Goal: Task Accomplishment & Management: Complete application form

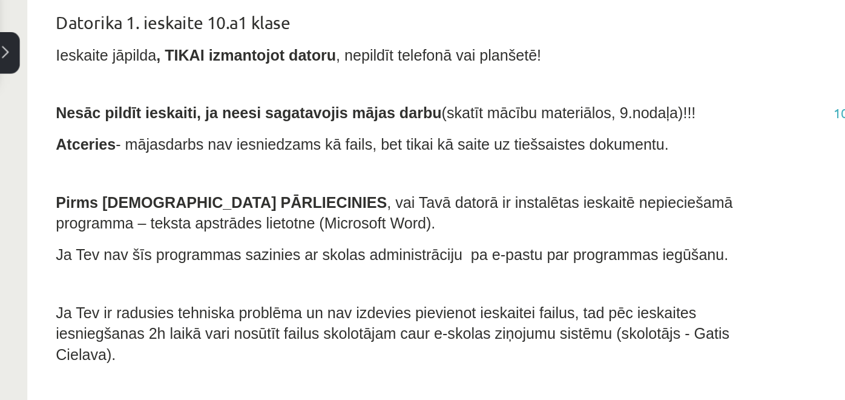
scroll to position [241, 0]
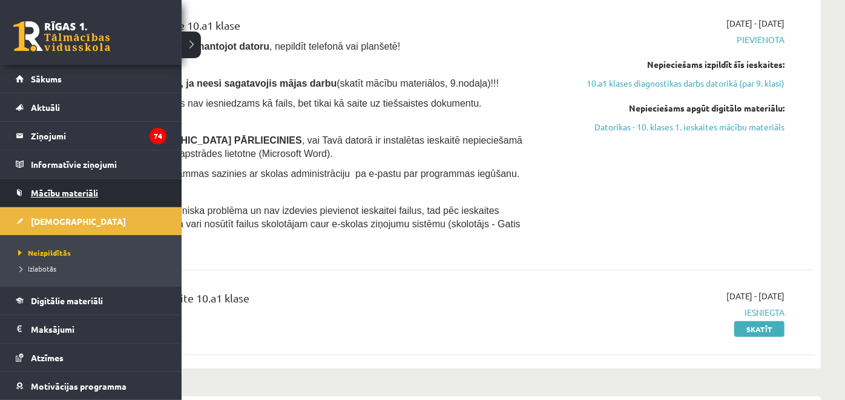
click at [62, 191] on span "Mācību materiāli" at bounding box center [64, 192] width 67 height 11
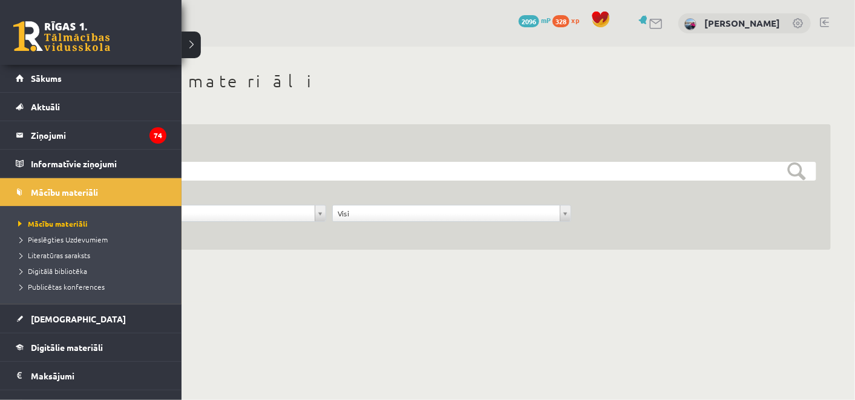
scroll to position [1, 0]
click at [81, 183] on link "Mācību materiāli" at bounding box center [91, 191] width 151 height 28
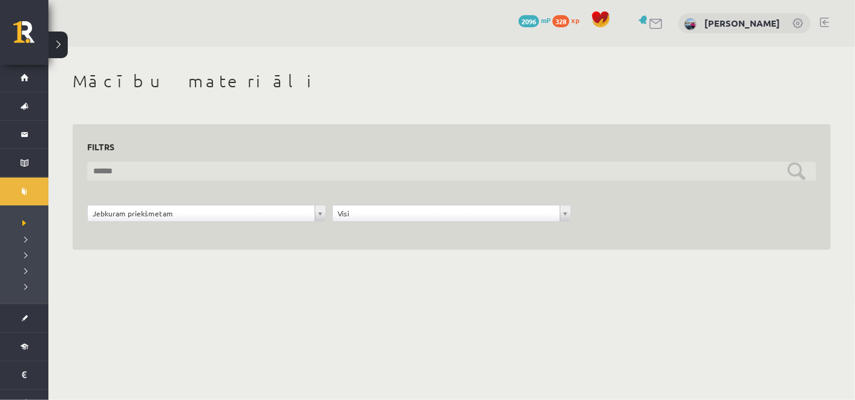
click at [180, 170] on input "text" at bounding box center [452, 171] width 730 height 19
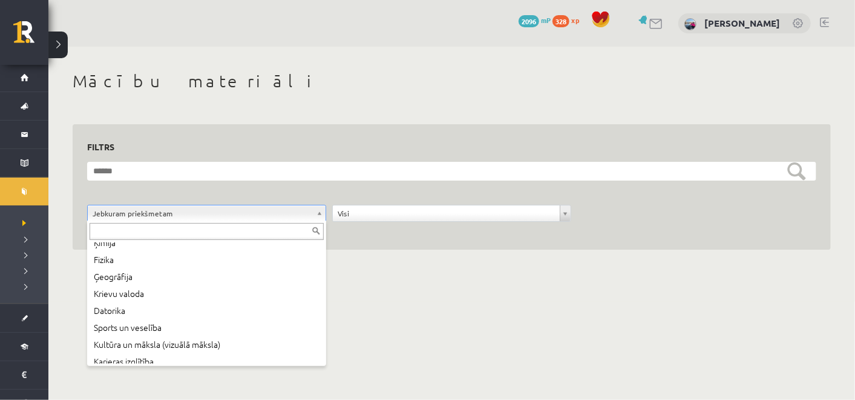
scroll to position [93, 0]
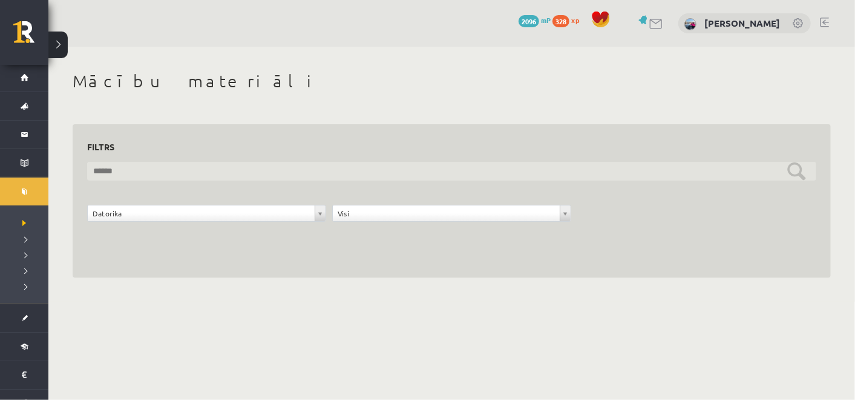
click at [690, 168] on input "text" at bounding box center [452, 171] width 730 height 19
click at [790, 174] on input "text" at bounding box center [452, 171] width 730 height 19
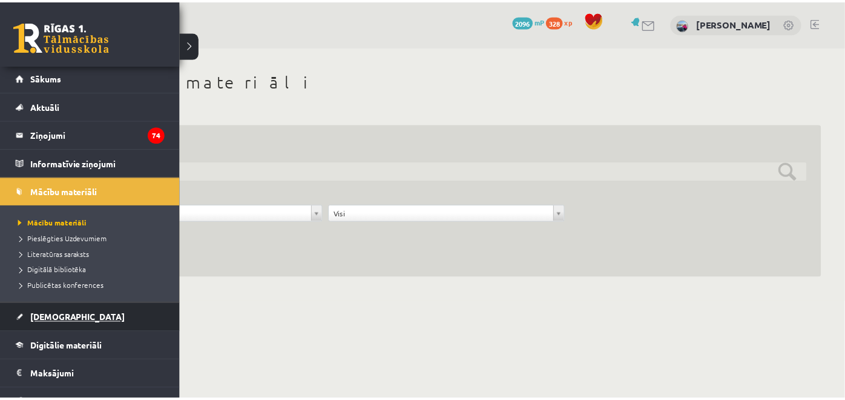
scroll to position [47, 0]
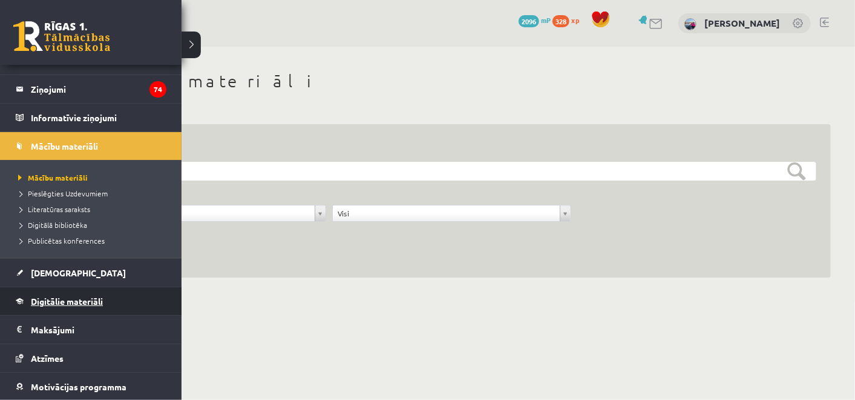
click at [71, 298] on span "Digitālie materiāli" at bounding box center [67, 300] width 72 height 11
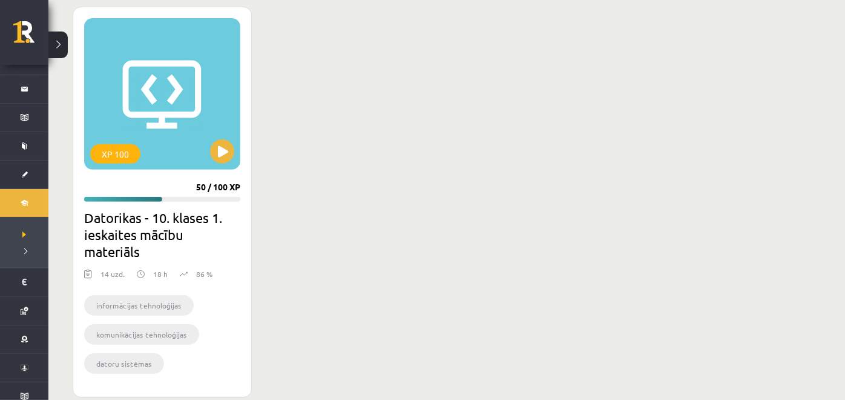
scroll to position [337, 0]
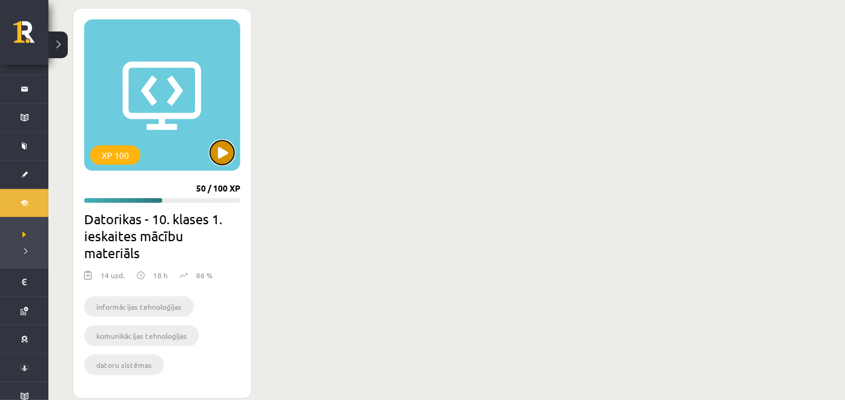
click at [226, 143] on button at bounding box center [222, 152] width 24 height 24
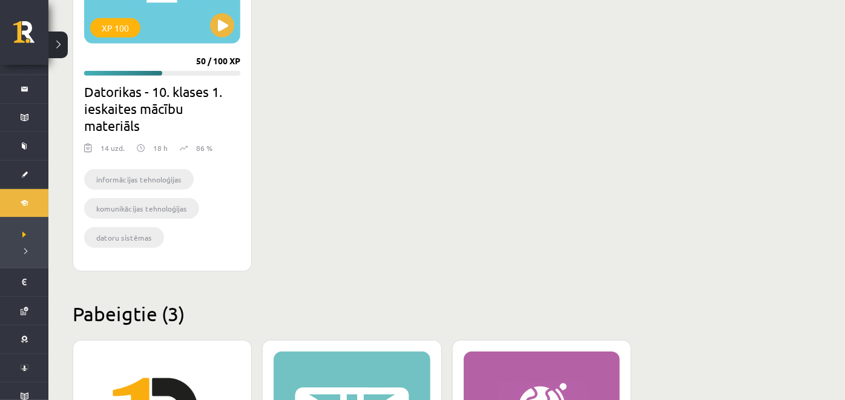
scroll to position [356, 0]
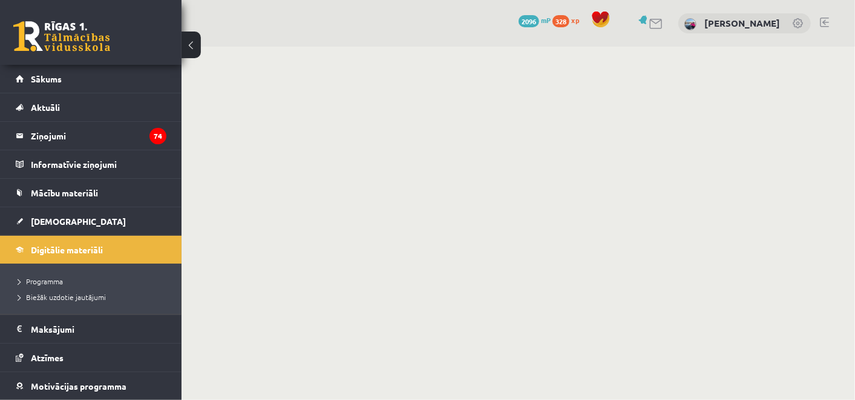
drag, startPoint x: 0, startPoint y: 0, endPoint x: 320, endPoint y: 99, distance: 335.3
click at [320, 99] on body "0 Dāvanas 2096 mP 328 xp Polina Jeluškina Sākums Aktuāli Kā mācīties eSKOLĀ Kon…" at bounding box center [427, 200] width 855 height 400
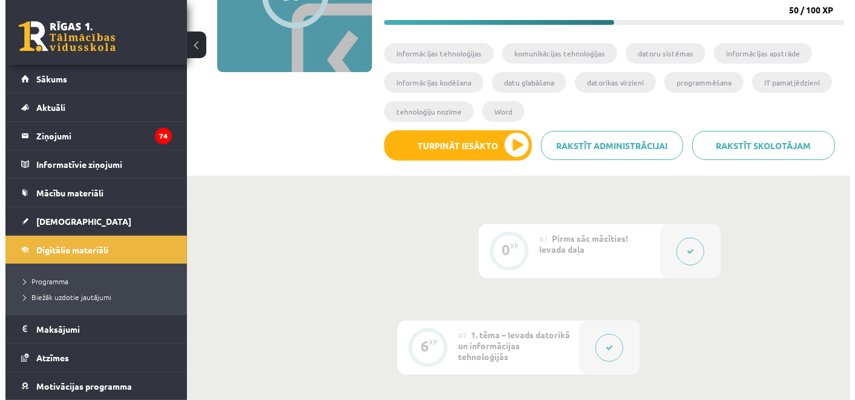
scroll to position [183, 0]
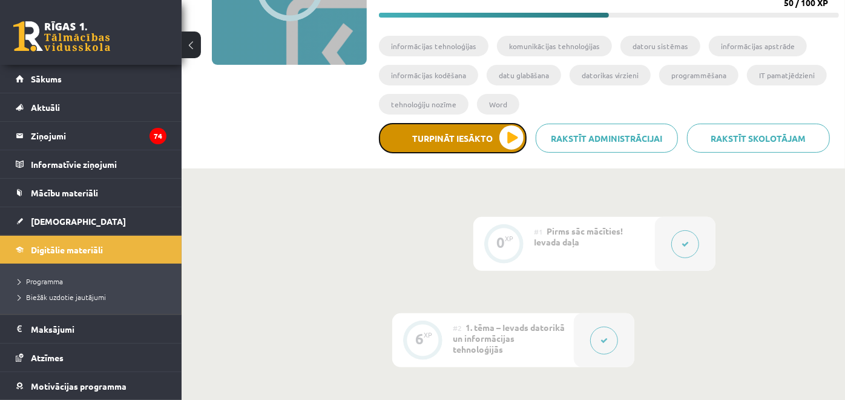
click at [483, 142] on button "Turpināt iesākto" at bounding box center [453, 138] width 148 height 30
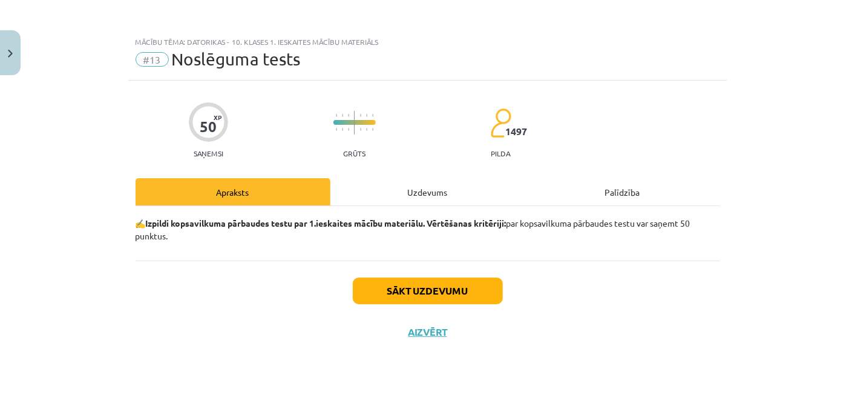
click at [415, 190] on div "Uzdevums" at bounding box center [428, 191] width 195 height 27
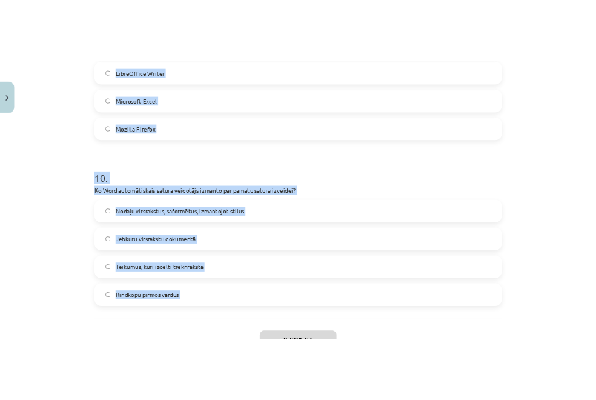
scroll to position [2313, 0]
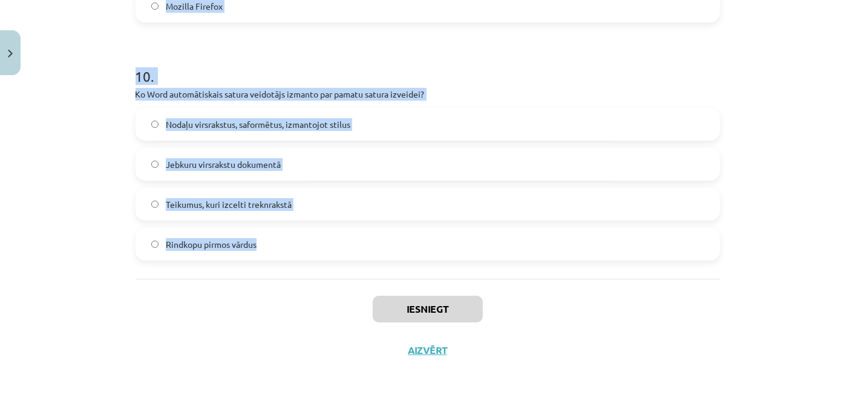
drag, startPoint x: 128, startPoint y: 137, endPoint x: 340, endPoint y: 249, distance: 240.0
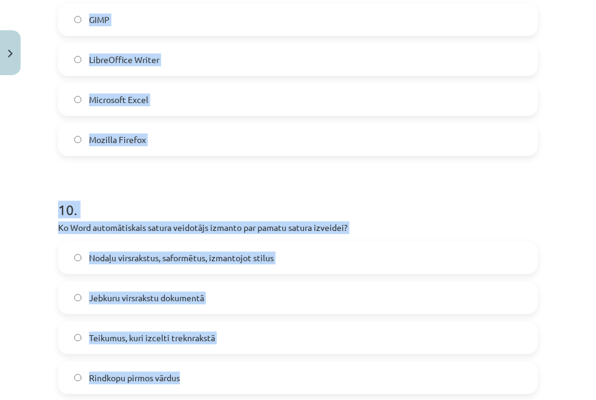
click at [526, 195] on h1 "10 ." at bounding box center [298, 199] width 480 height 38
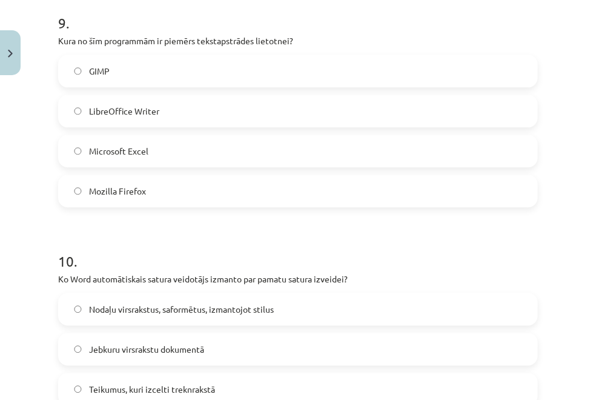
scroll to position [2129, 0]
click at [526, 195] on label "Mozilla Firefox" at bounding box center [297, 189] width 477 height 30
click at [536, 177] on div "Mācību tēma: Datorikas - 10. klases 1. ieskaites mācību materiāls #13 Noslēguma…" at bounding box center [298, 200] width 596 height 400
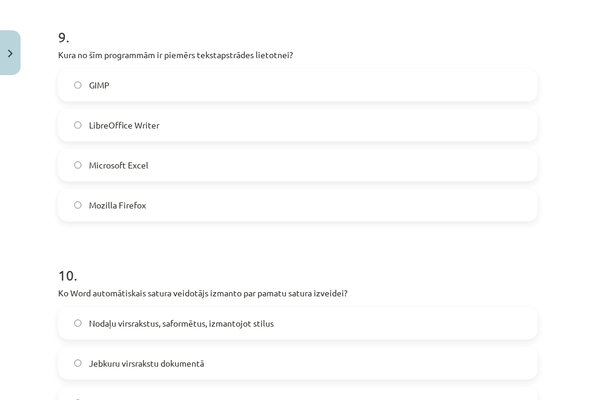
scroll to position [2111, 0]
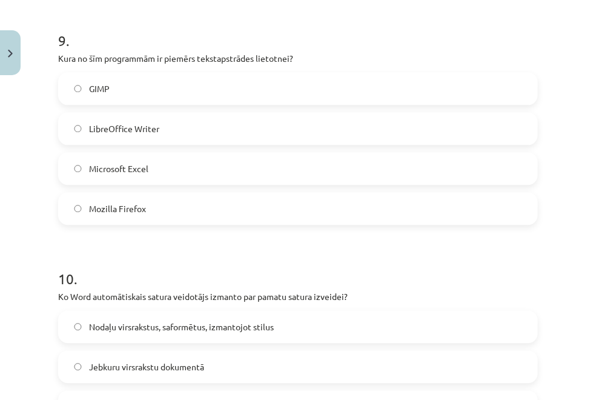
click at [536, 177] on div "Mācību tēma: Datorikas - 10. klases 1. ieskaites mācību materiāls #13 Noslēguma…" at bounding box center [298, 200] width 596 height 400
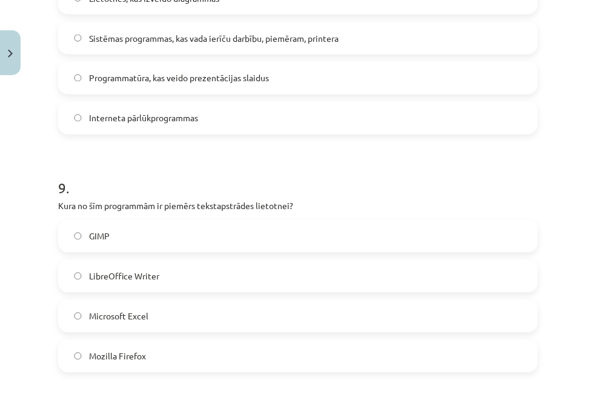
scroll to position [1962, 0]
drag, startPoint x: 543, startPoint y: 214, endPoint x: 555, endPoint y: 148, distance: 67.1
click at [555, 148] on div "Mācību tēma: Datorikas - 10. klases 1. ieskaites mācību materiāls #13 Noslēguma…" at bounding box center [298, 200] width 596 height 400
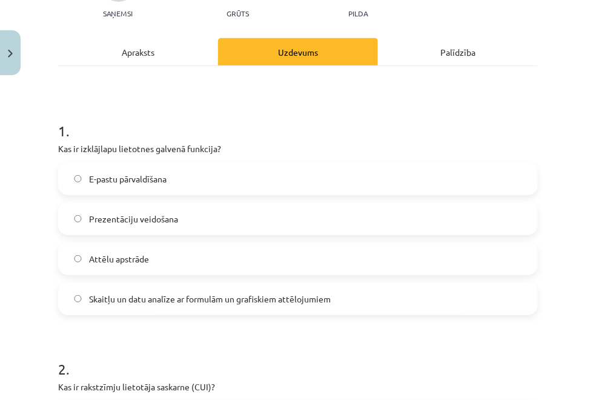
scroll to position [140, 0]
click at [343, 292] on label "Skaitļu un datu analīze ar formulām un grafiskiem attēlojumiem" at bounding box center [297, 298] width 477 height 30
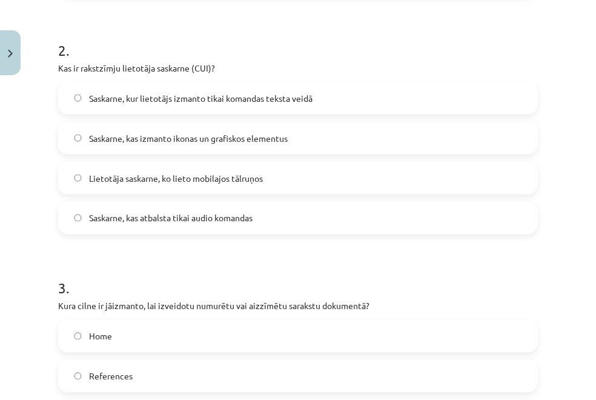
scroll to position [457, 0]
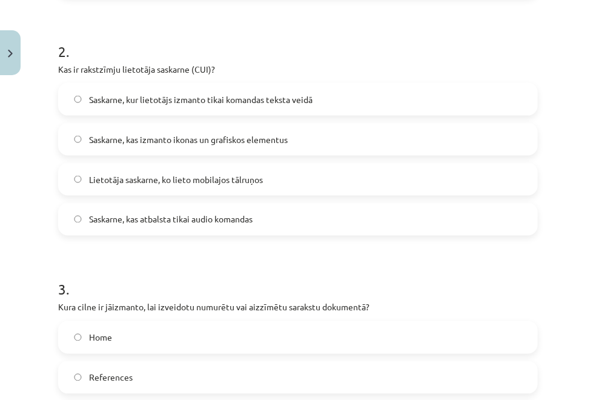
click at [251, 108] on label "Saskarne, kur lietotājs izmanto tikai komandas teksta veidā" at bounding box center [297, 99] width 477 height 30
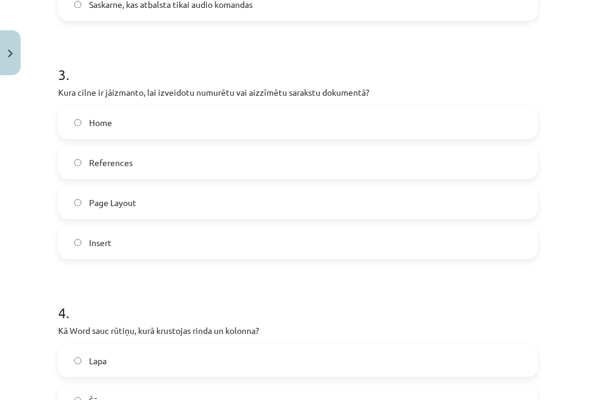
scroll to position [675, 0]
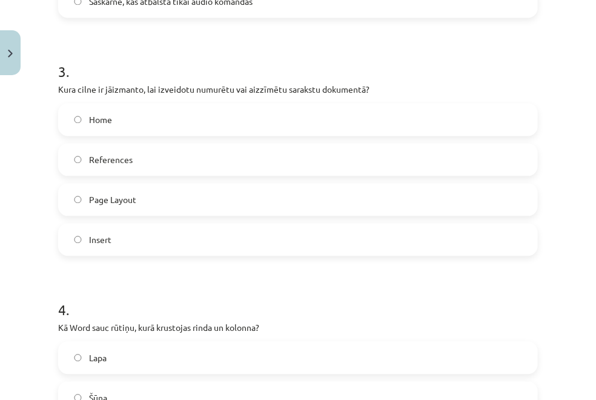
click at [297, 121] on label "Home" at bounding box center [297, 119] width 477 height 30
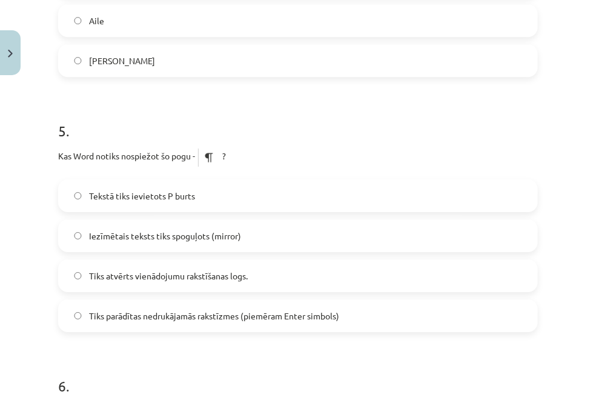
scroll to position [1092, 0]
click at [312, 321] on label "Tiks parādītas nedrukājamās rakstīzmes (piemēram Enter simbols)" at bounding box center [297, 315] width 477 height 30
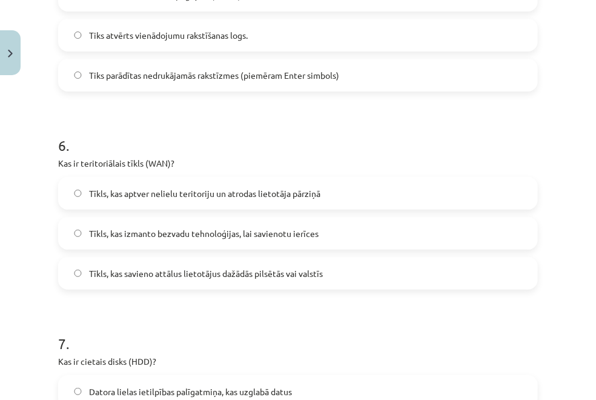
scroll to position [1371, 0]
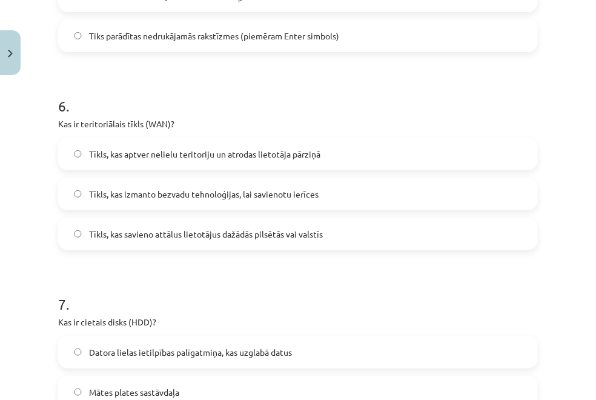
click at [309, 237] on span "Tīkls, kas savieno attālus lietotājus dažādās pilsētās vai valstīs" at bounding box center [206, 234] width 234 height 13
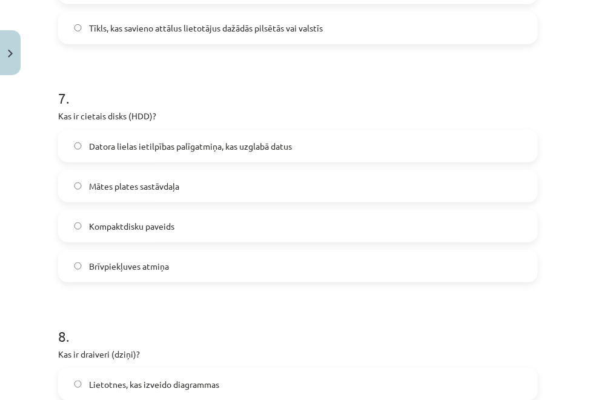
scroll to position [1578, 0]
click at [220, 156] on label "Datora lielas ietilpības palīgatmiņa, kas uzglabā datus" at bounding box center [297, 145] width 477 height 30
click at [279, 116] on p "Kas ir cietais disks (HDD)?" at bounding box center [298, 115] width 480 height 13
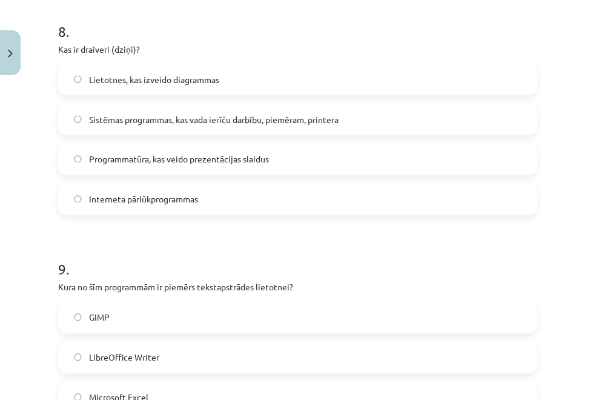
scroll to position [1882, 0]
click at [378, 109] on label "Sistēmas programmas, kas vada ierīču darbību, piemēram, printera" at bounding box center [297, 119] width 477 height 30
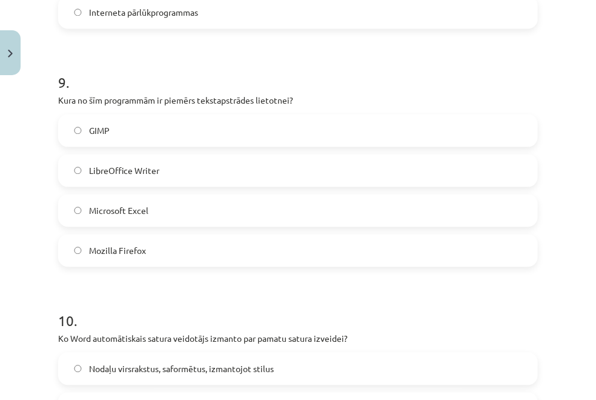
scroll to position [2072, 0]
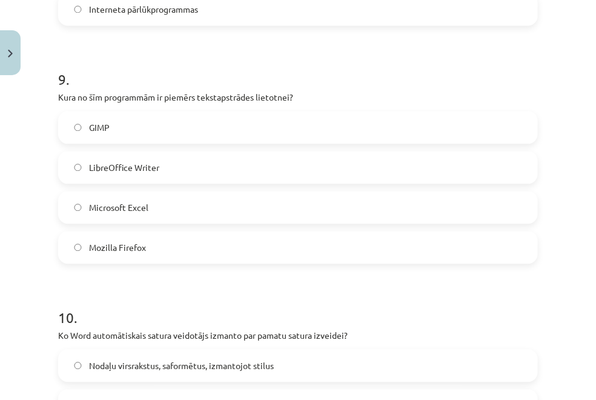
click at [194, 168] on label "LibreOffice Writer" at bounding box center [297, 167] width 477 height 30
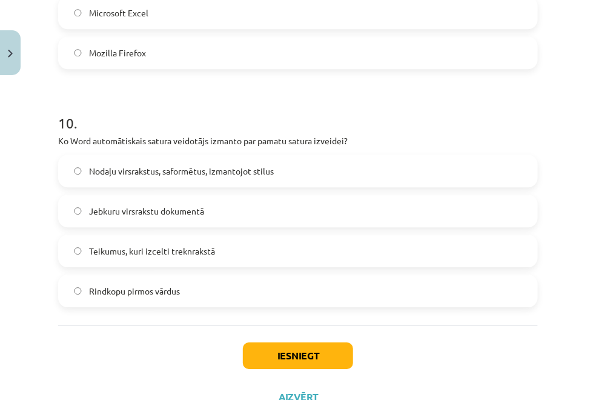
scroll to position [2278, 0]
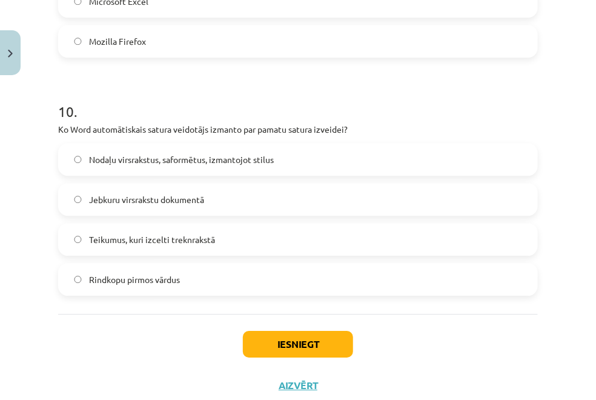
click at [308, 164] on label "Nodaļu virsrakstus, saformētus, izmantojot stilus" at bounding box center [297, 159] width 477 height 30
click at [328, 343] on button "Iesniegt" at bounding box center [298, 344] width 110 height 27
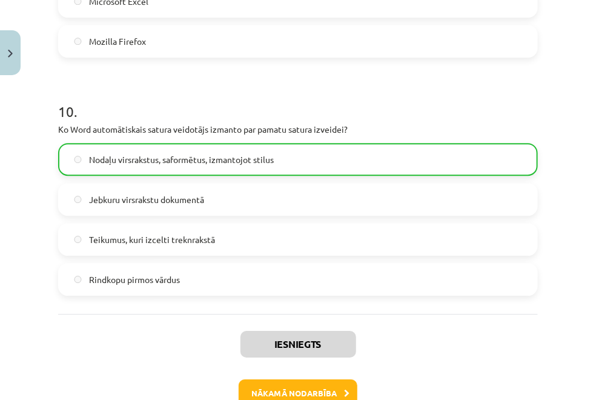
scroll to position [2315, 0]
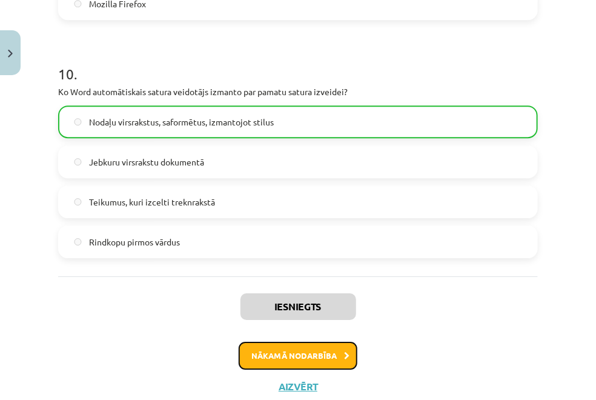
click at [296, 361] on button "Nākamā nodarbība" at bounding box center [298, 355] width 119 height 28
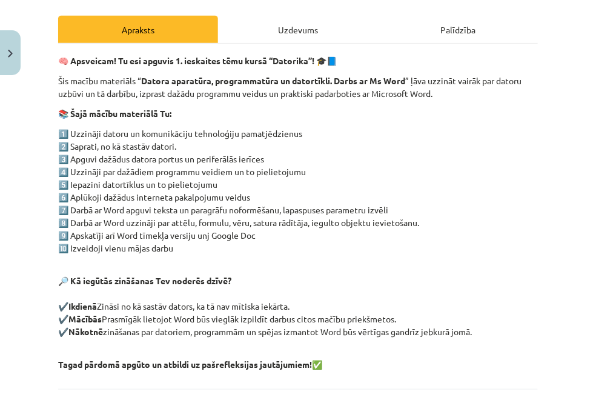
scroll to position [30, 0]
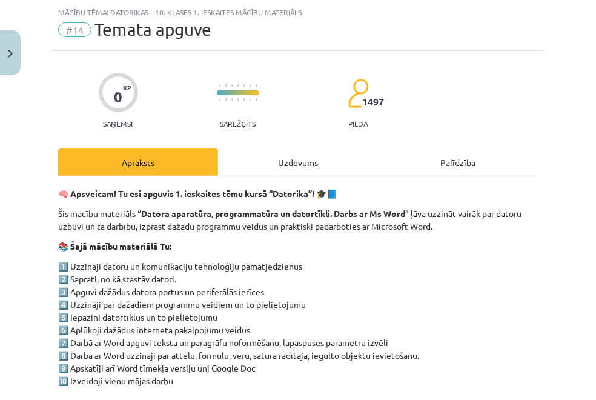
click at [269, 157] on div "Uzdevums" at bounding box center [298, 161] width 160 height 27
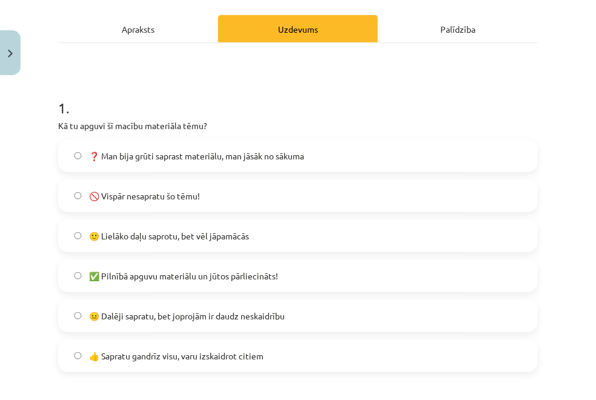
scroll to position [164, 0]
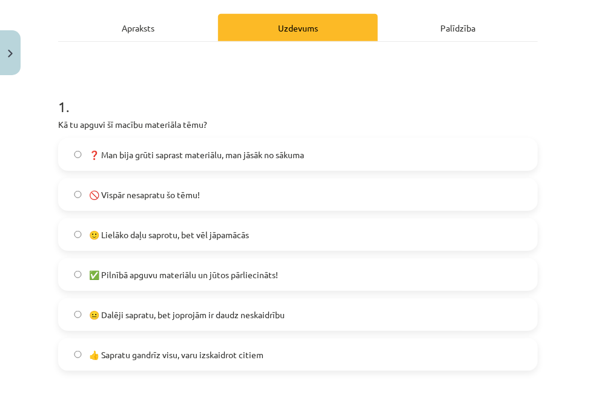
click at [219, 265] on label "✅ Pilnībā apguvu materiālu un jūtos pārliecināts!" at bounding box center [297, 274] width 477 height 30
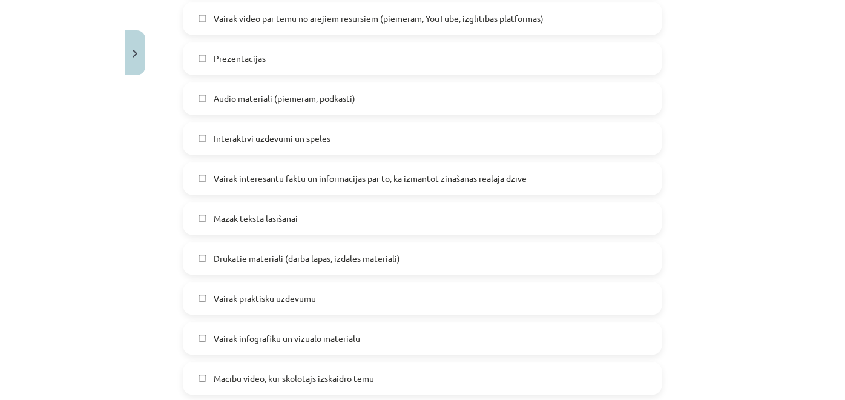
scroll to position [1018, 0]
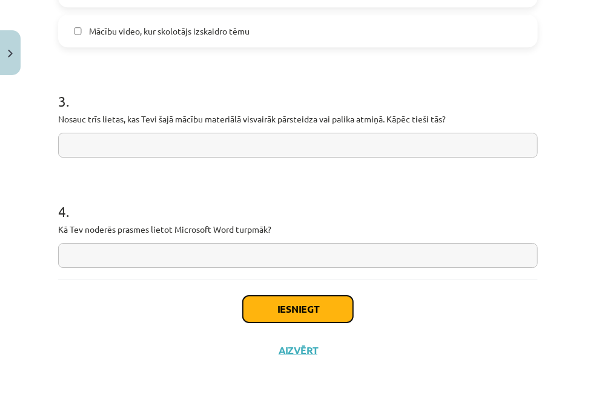
click at [281, 300] on button "Iesniegt" at bounding box center [298, 308] width 110 height 27
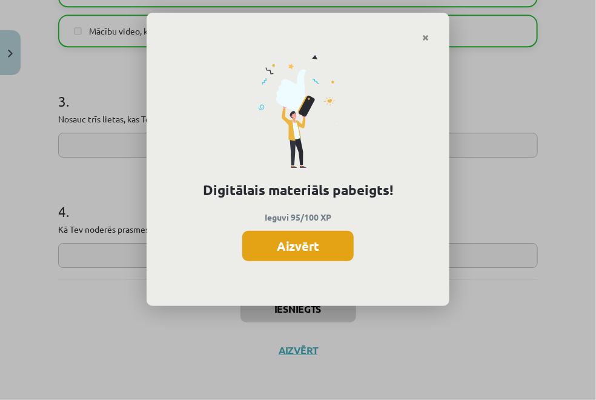
click at [295, 245] on button "Aizvērt" at bounding box center [297, 246] width 111 height 30
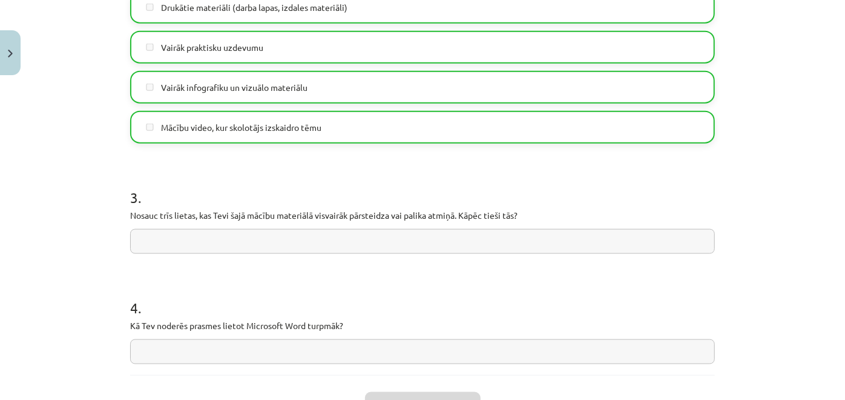
scroll to position [910, 0]
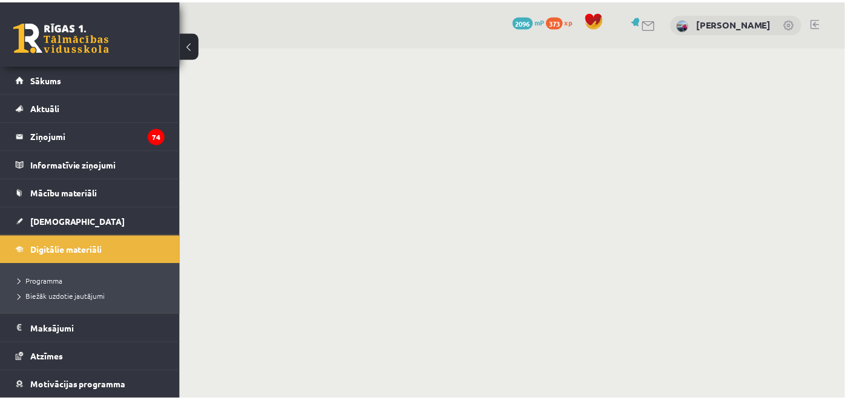
scroll to position [183, 0]
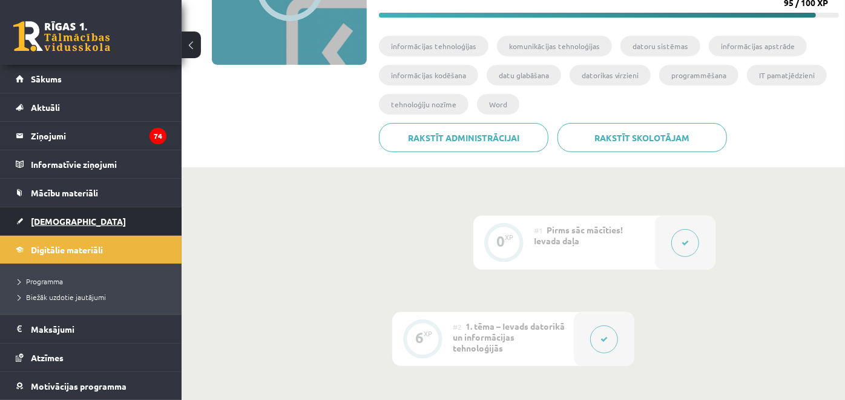
click at [63, 219] on span "[DEMOGRAPHIC_DATA]" at bounding box center [78, 221] width 95 height 11
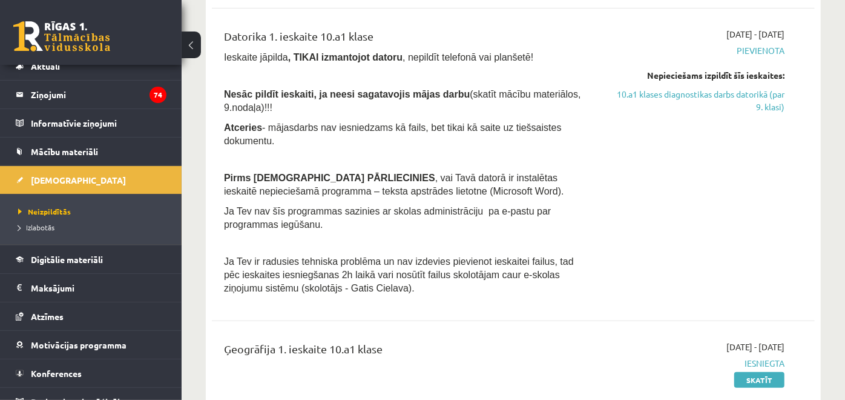
scroll to position [237, 0]
click at [679, 87] on link "10.a1 klases diagnostikas darbs datorikā (par 9. klasi)" at bounding box center [697, 99] width 175 height 25
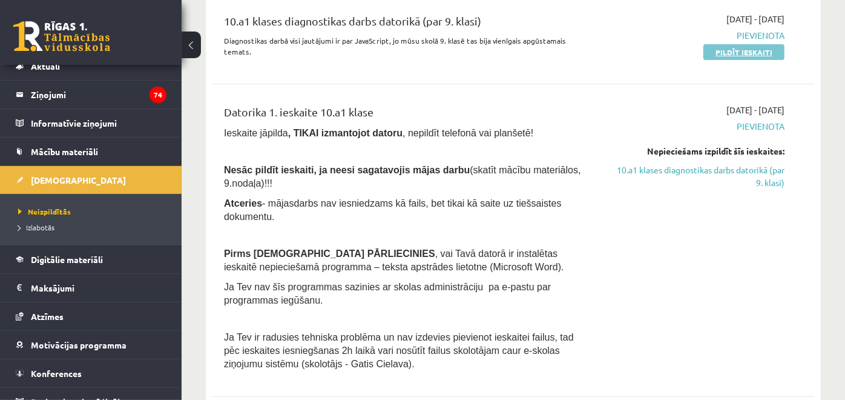
click at [723, 58] on link "Pildīt ieskaiti" at bounding box center [744, 52] width 81 height 16
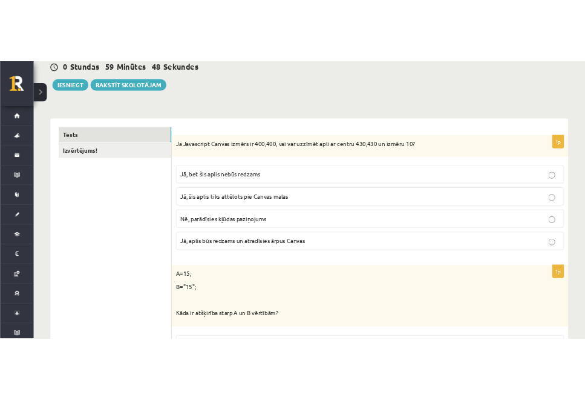
scroll to position [142, 0]
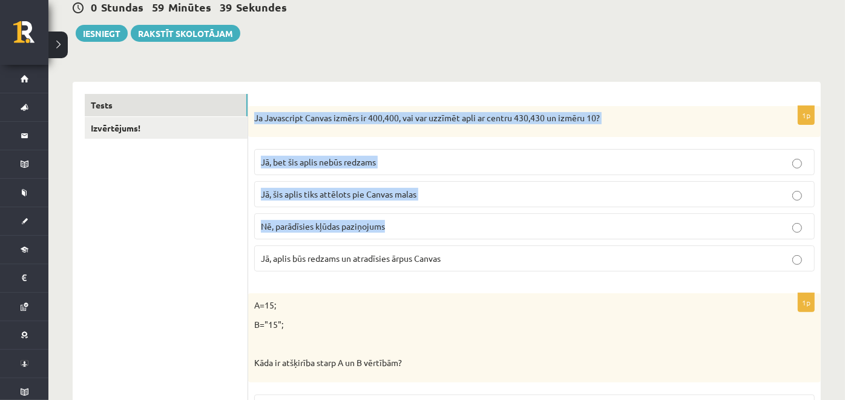
drag, startPoint x: 252, startPoint y: 113, endPoint x: 420, endPoint y: 214, distance: 195.8
click at [420, 214] on div "1p Ja Javascript Canvas izmērs ir 400,400, vai var uzzīmēt apli ar centru 430,4…" at bounding box center [534, 194] width 573 height 176
drag, startPoint x: 420, startPoint y: 214, endPoint x: 615, endPoint y: 134, distance: 210.7
click at [615, 134] on div "Ja Javascript Canvas izmērs ir 400,400, vai var uzzīmēt apli ar centru 430,430 …" at bounding box center [534, 121] width 573 height 31
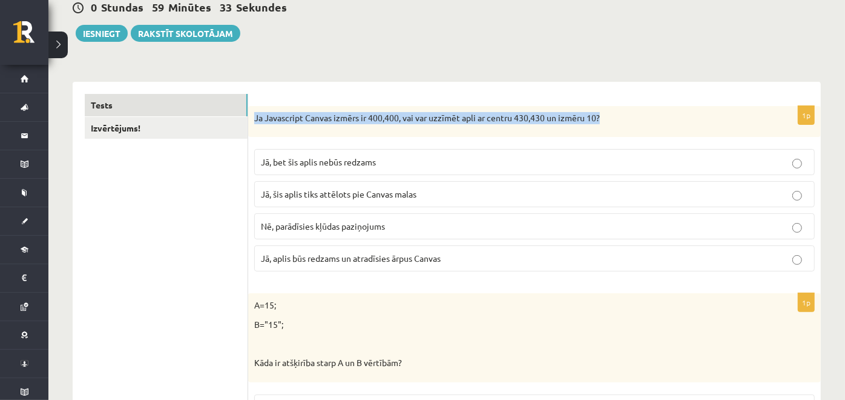
drag, startPoint x: 254, startPoint y: 116, endPoint x: 694, endPoint y: 123, distance: 440.2
click at [694, 123] on div "Ja Javascript Canvas izmērs ir 400,400, vai var uzzīmēt apli ar centru 430,430 …" at bounding box center [534, 121] width 573 height 31
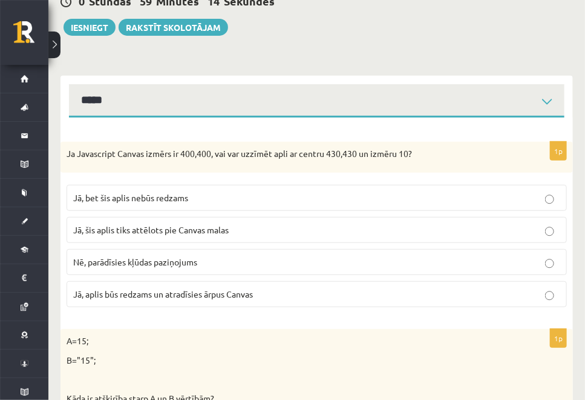
click at [271, 199] on p "Jā, bet šis aplis nebūs redzams" at bounding box center [316, 197] width 487 height 13
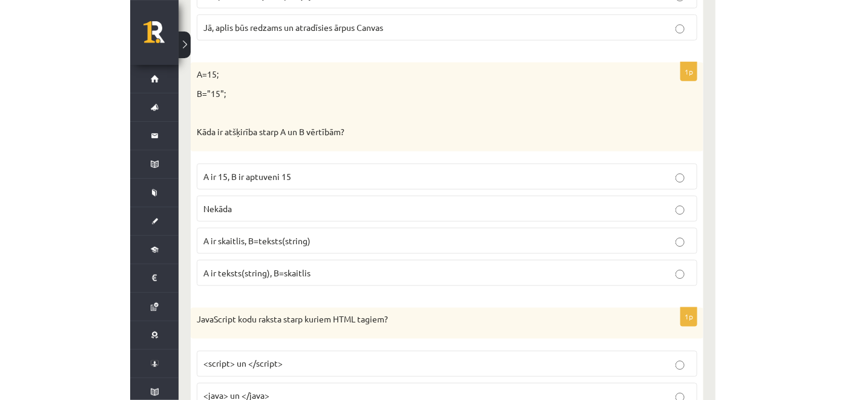
scroll to position [409, 0]
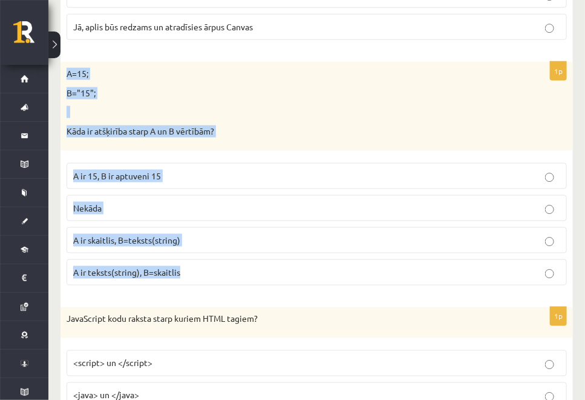
drag, startPoint x: 66, startPoint y: 65, endPoint x: 204, endPoint y: 276, distance: 251.9
click at [204, 276] on div "1p A=15; B="15"; Kāda ir atšķirība starp A un B vērtībām? A ir 15, B ir aptuven…" at bounding box center [317, 178] width 513 height 232
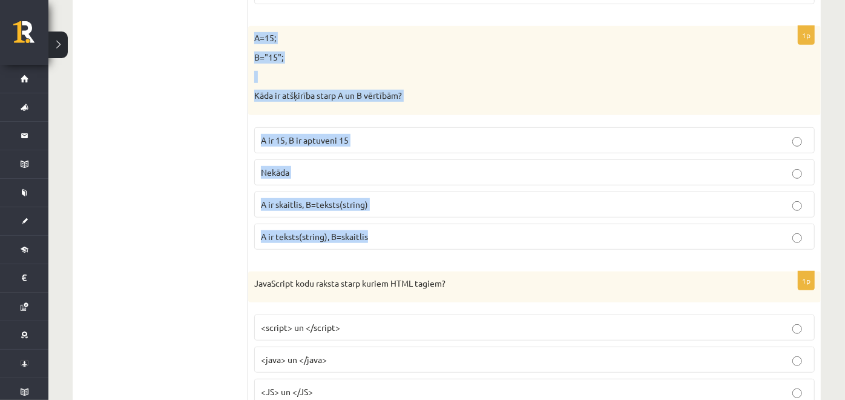
click at [512, 65] on div "A=15; B="15"; Kāda ir atšķirība starp A un B vērtībām?" at bounding box center [534, 70] width 573 height 88
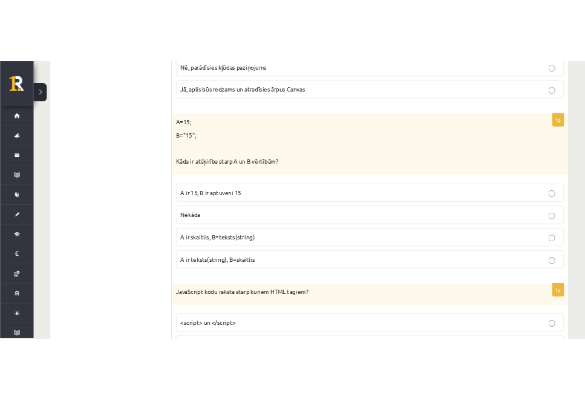
scroll to position [359, 0]
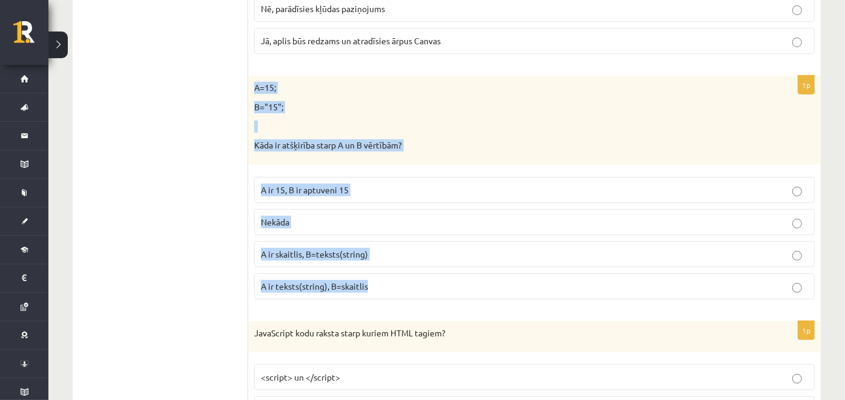
drag, startPoint x: 254, startPoint y: 83, endPoint x: 381, endPoint y: 295, distance: 247.1
click at [381, 295] on div "1p A=15; B="15"; Kāda ir atšķirība starp A un B vērtībām? A ir 15, B ir aptuven…" at bounding box center [534, 192] width 573 height 232
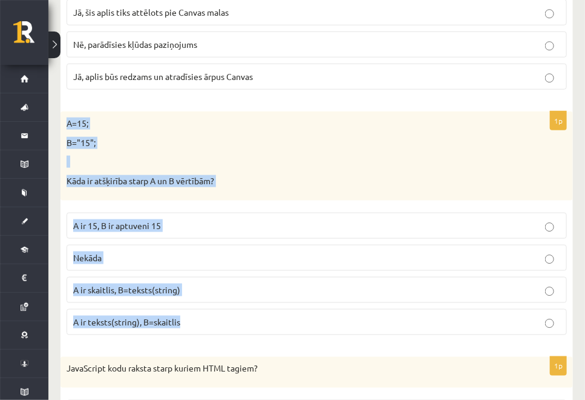
click at [376, 147] on div "A=15; B="15"; Kāda ir atšķirība starp A un B vērtībām?" at bounding box center [317, 155] width 513 height 88
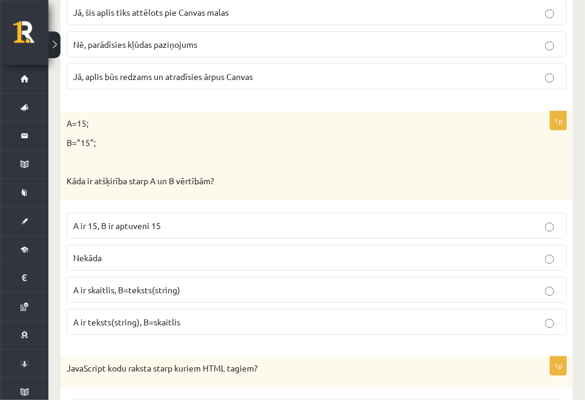
click at [247, 283] on p "A ir skaitlis, B=teksts(string)" at bounding box center [316, 289] width 487 height 13
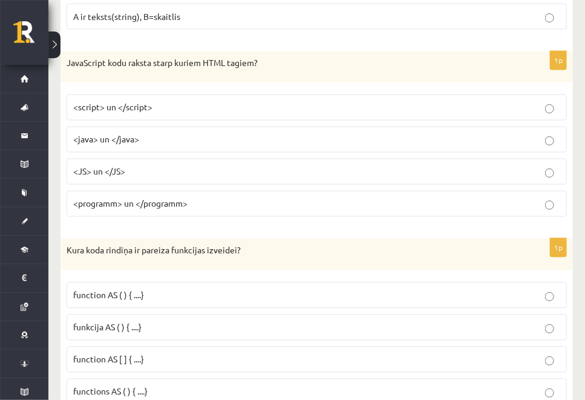
scroll to position [664, 0]
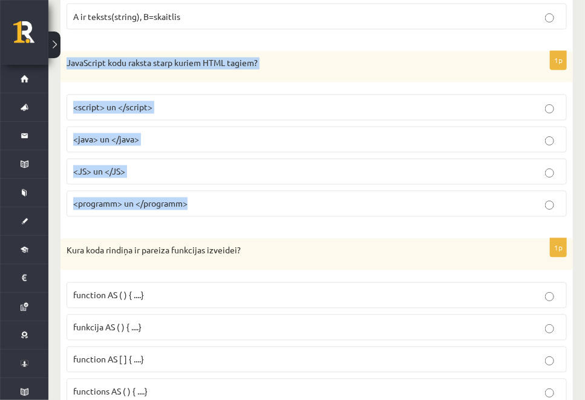
drag, startPoint x: 64, startPoint y: 54, endPoint x: 196, endPoint y: 200, distance: 196.7
click at [196, 200] on div "1p JavaScript kodu raksta starp kuriem HTML tagiem? <script> un </script> <java…" at bounding box center [317, 139] width 513 height 176
click at [185, 101] on p "<script> un </script>" at bounding box center [316, 107] width 487 height 13
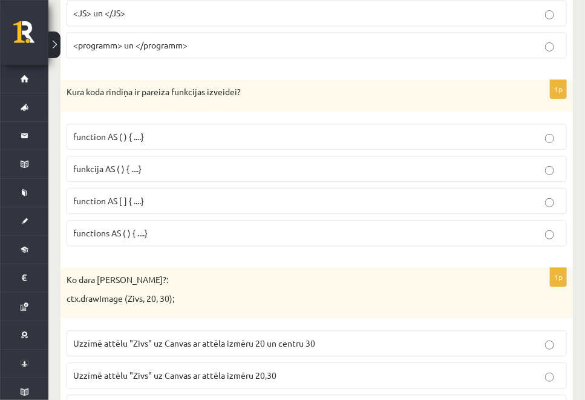
scroll to position [823, 0]
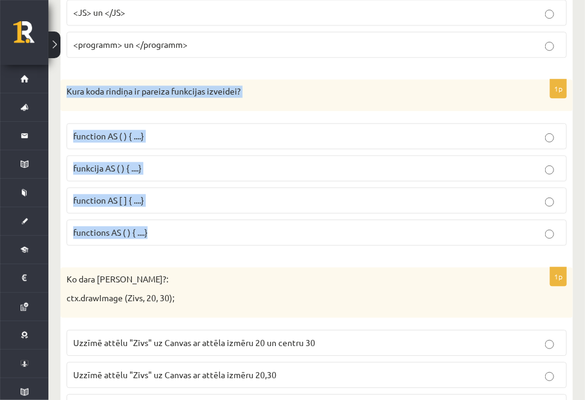
drag, startPoint x: 66, startPoint y: 82, endPoint x: 185, endPoint y: 215, distance: 178.4
click at [185, 215] on div "1p Kura koda rindiņa ir pareiza funkcijas izveidei? function AS ( ) { ....} fun…" at bounding box center [317, 167] width 513 height 176
click at [207, 132] on p "function AS ( ) { ....}" at bounding box center [316, 136] width 487 height 13
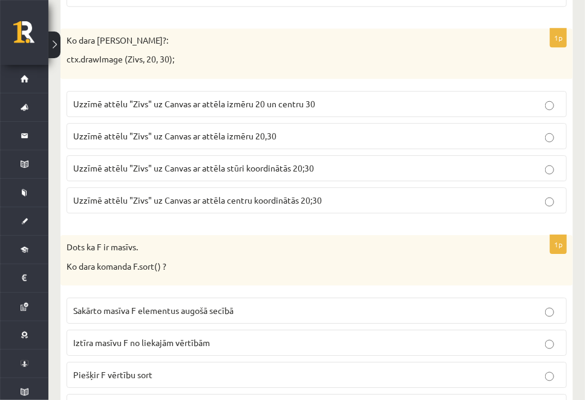
scroll to position [1061, 0]
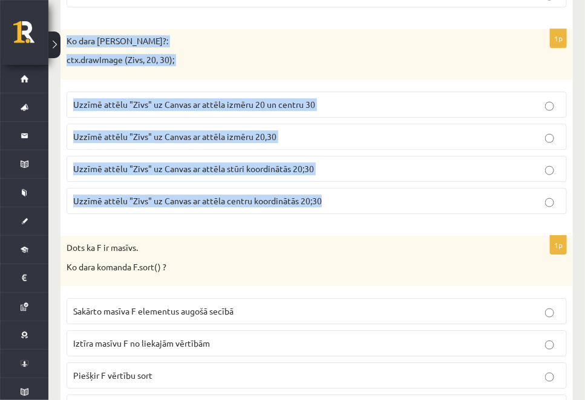
drag, startPoint x: 67, startPoint y: 30, endPoint x: 351, endPoint y: 200, distance: 331.0
click at [351, 200] on div "1p Ko dara koda rindiņa?: ctx.drawImage (Zivs, 20, 30); Uzzīmē attēlu "Zivs" uz…" at bounding box center [317, 126] width 513 height 194
click at [375, 143] on fieldset "Uzzīmē attēlu "Zivs" uz Canvas ar attēla izmēru 20 un centru 30 Uzzīmē attēlu "…" at bounding box center [317, 151] width 501 height 132
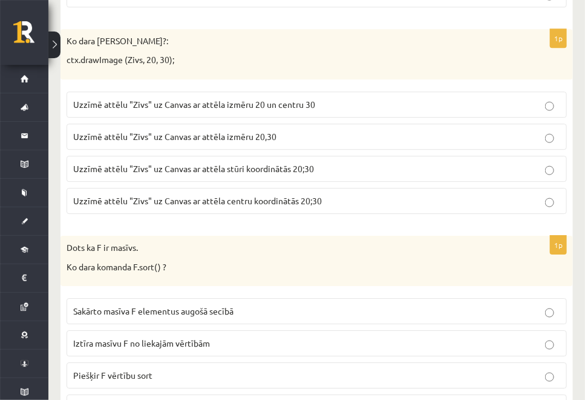
click at [208, 136] on label "Uzzīmē attēlu "Zivs" uz Canvas ar attēla izmēru 20,30" at bounding box center [317, 137] width 501 height 26
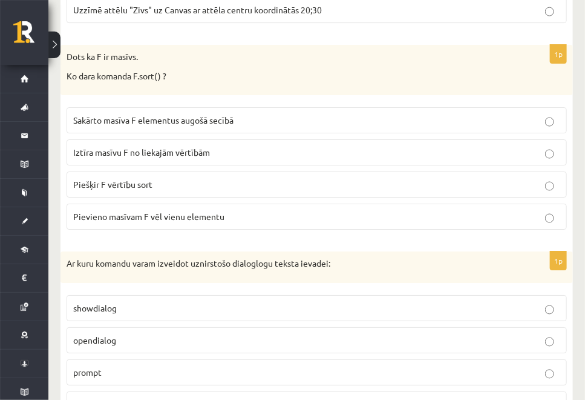
scroll to position [1253, 0]
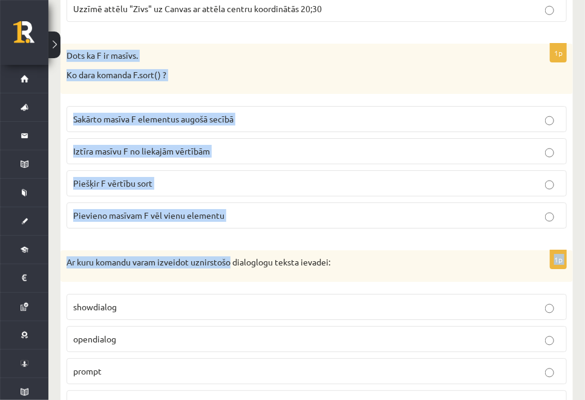
drag, startPoint x: 65, startPoint y: 42, endPoint x: 232, endPoint y: 230, distance: 251.3
drag, startPoint x: 232, startPoint y: 230, endPoint x: 219, endPoint y: 216, distance: 18.9
click at [219, 216] on label "Pievieno masīvam F vēl vienu elementu" at bounding box center [317, 215] width 501 height 26
click at [188, 217] on label "Pievieno masīvam F vēl vienu elementu" at bounding box center [317, 215] width 501 height 26
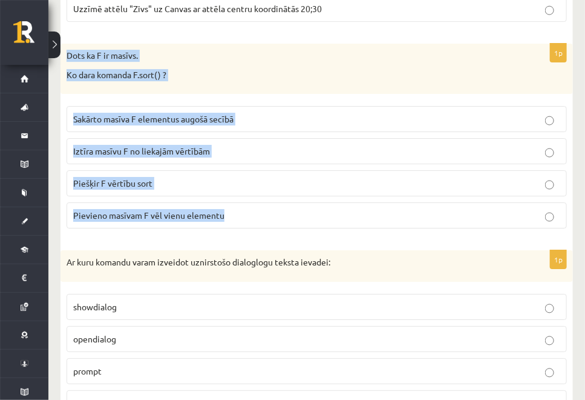
drag, startPoint x: 65, startPoint y: 41, endPoint x: 231, endPoint y: 211, distance: 237.2
click at [231, 211] on div "1p Dots ka F ir masīvs. Ko dara komanda F.sort() ? Sakārto masīva F elementus a…" at bounding box center [317, 141] width 513 height 194
click at [278, 54] on div "Dots ka F ir masīvs. Ko dara komanda F.sort() ?" at bounding box center [317, 69] width 513 height 50
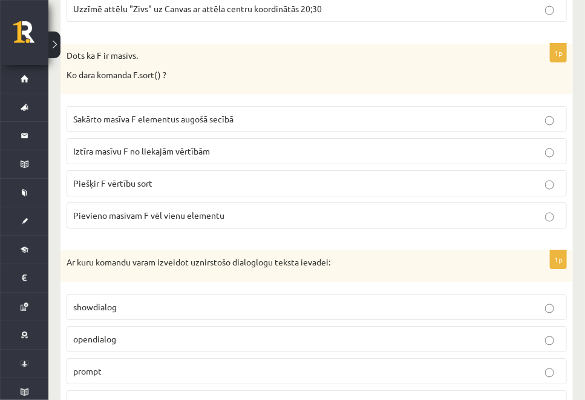
click at [218, 114] on span "Sakārto masīva F elementus augošā secībā" at bounding box center [153, 118] width 160 height 11
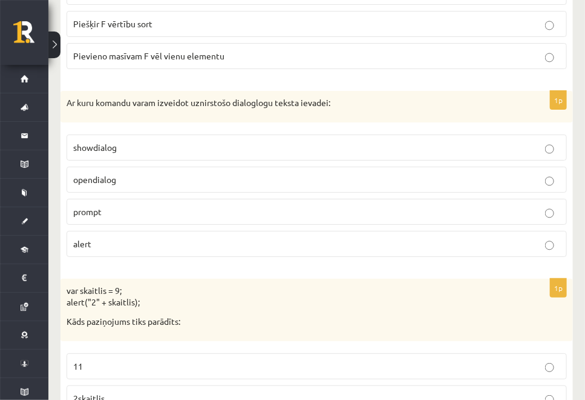
scroll to position [1416, 0]
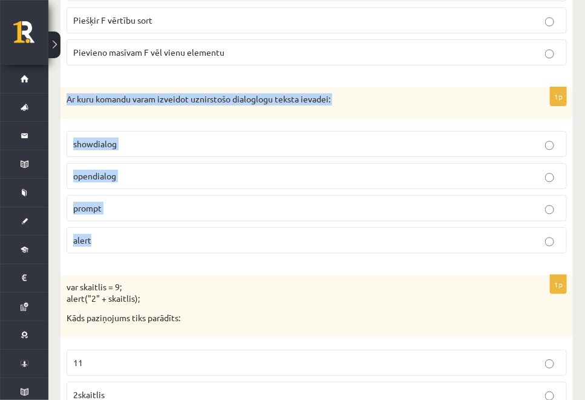
drag, startPoint x: 65, startPoint y: 76, endPoint x: 145, endPoint y: 221, distance: 165.8
click at [131, 202] on p "prompt" at bounding box center [316, 208] width 487 height 13
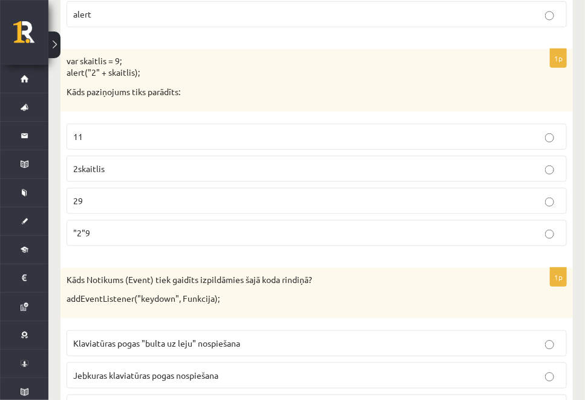
scroll to position [1658, 0]
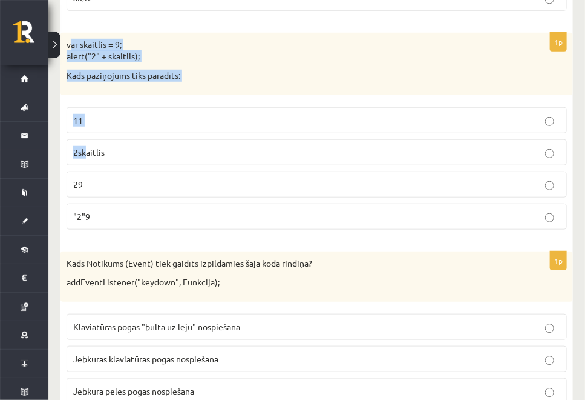
drag, startPoint x: 70, startPoint y: 30, endPoint x: 88, endPoint y: 156, distance: 127.1
click at [88, 156] on div "1p var skaitlis = 9; alert("2" + skaitlis); Kāds paziņojums tiks parādīts: 11 2…" at bounding box center [317, 136] width 513 height 206
drag, startPoint x: 88, startPoint y: 156, endPoint x: 149, endPoint y: 17, distance: 151.5
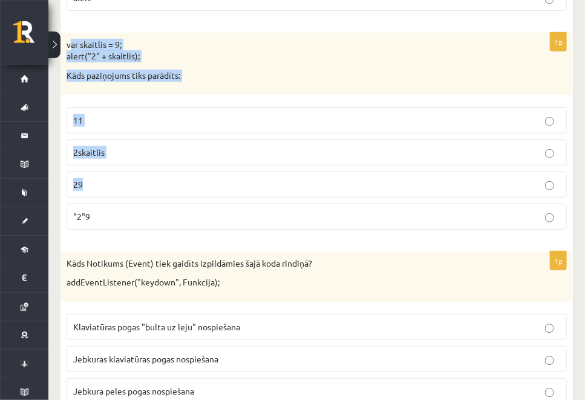
drag, startPoint x: 149, startPoint y: 17, endPoint x: 127, endPoint y: 21, distance: 22.7
click at [200, 81] on div "var skaitlis = 9; alert("2" + skaitlis); Kāds paziņojums tiks parādīts:" at bounding box center [317, 64] width 513 height 62
drag, startPoint x: 66, startPoint y: 25, endPoint x: 112, endPoint y: 200, distance: 180.3
click at [112, 200] on div "1p var skaitlis = 9; alert("2" + skaitlis); Kāds paziņojums tiks parādīts: 11 2…" at bounding box center [317, 136] width 513 height 206
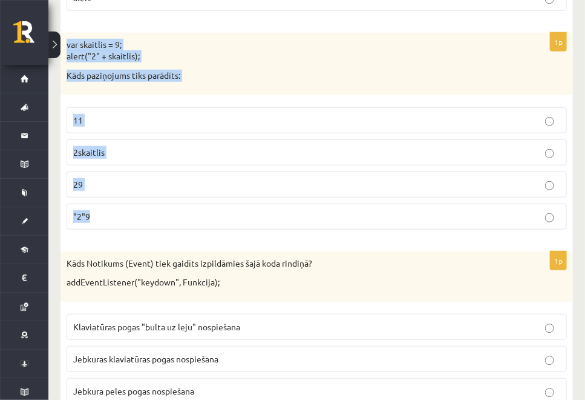
click at [228, 171] on label "29" at bounding box center [317, 184] width 501 height 26
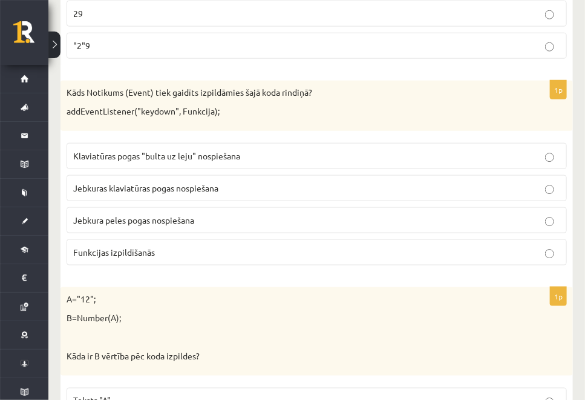
scroll to position [1844, 0]
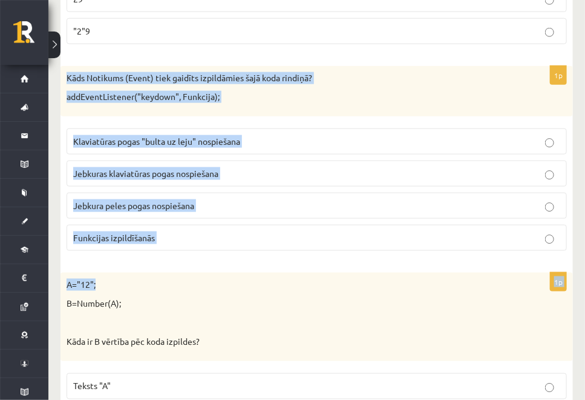
drag, startPoint x: 65, startPoint y: 63, endPoint x: 177, endPoint y: 255, distance: 222.4
drag, startPoint x: 177, startPoint y: 255, endPoint x: 156, endPoint y: 245, distance: 23.6
click at [156, 245] on div "1p Kāds Notikums (Event) tiek gaidīts izpildāmies šajā koda rindiņā? addEventLi…" at bounding box center [317, 163] width 513 height 194
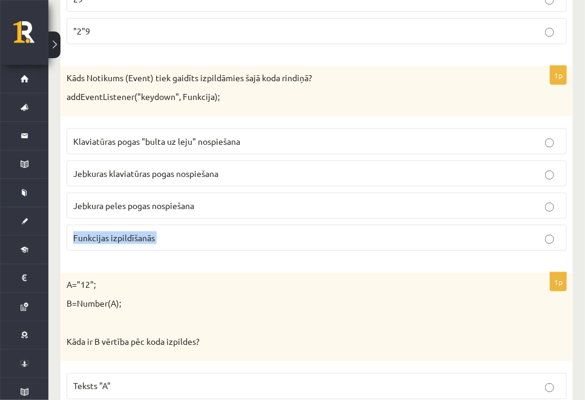
click at [156, 245] on div "1p Kāds Notikums (Event) tiek gaidīts izpildāmies šajā koda rindiņā? addEventLi…" at bounding box center [317, 163] width 513 height 194
drag, startPoint x: 156, startPoint y: 245, endPoint x: 211, endPoint y: 249, distance: 55.8
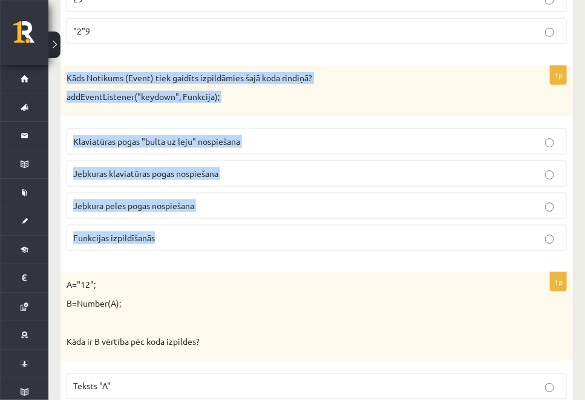
drag, startPoint x: 65, startPoint y: 64, endPoint x: 163, endPoint y: 232, distance: 195.3
click at [163, 232] on div "1p Kāds Notikums (Event) tiek gaidīts izpildāmies šajā koda rindiņā? addEventLi…" at bounding box center [317, 163] width 513 height 194
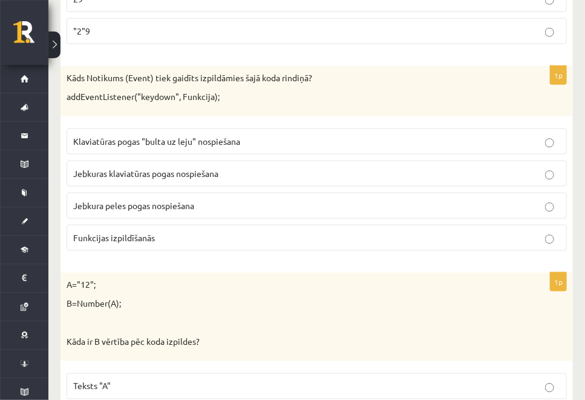
click at [192, 168] on span "Jebkuras klaviatūras pogas nospiešana" at bounding box center [145, 173] width 145 height 11
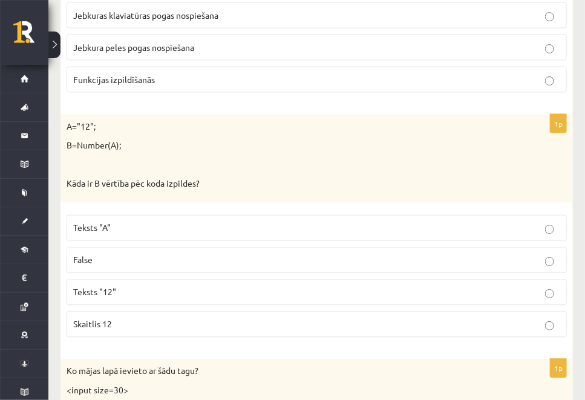
scroll to position [2005, 0]
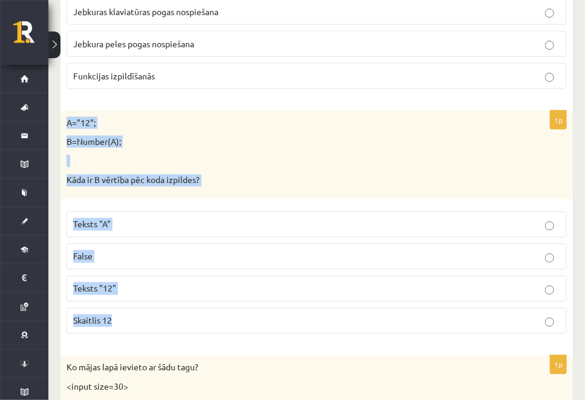
drag, startPoint x: 64, startPoint y: 105, endPoint x: 148, endPoint y: 321, distance: 231.9
click at [148, 321] on div "1p A="12"; B=Number(A); Kāda ir B vērtība pēc koda izpildes? Teksts "A" False T…" at bounding box center [317, 227] width 513 height 232
click at [159, 314] on p "Skaitlis 12" at bounding box center [316, 320] width 487 height 13
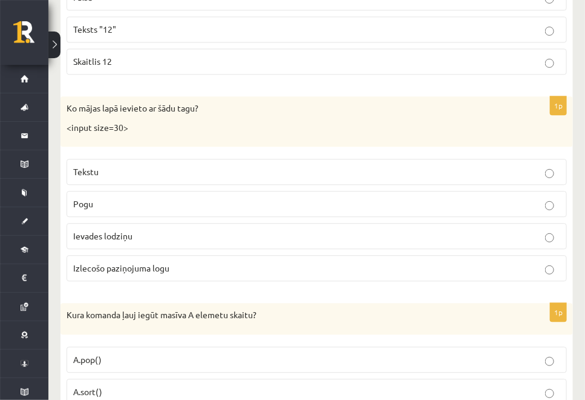
scroll to position [2275, 0]
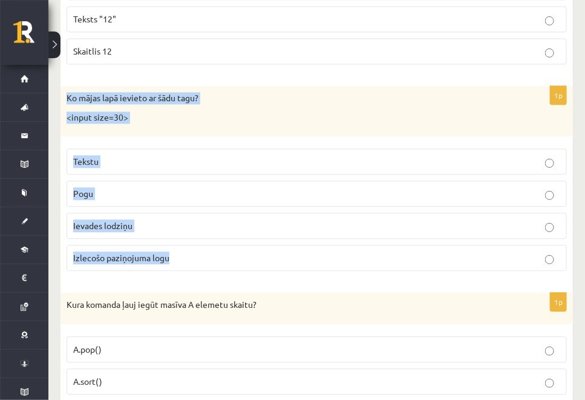
drag, startPoint x: 61, startPoint y: 81, endPoint x: 202, endPoint y: 247, distance: 218.2
click at [202, 247] on div "1p Ko mājas lapā ievieto ar šādu tagu? <input size=30> Tekstu Pogu Ievades lodz…" at bounding box center [317, 183] width 513 height 194
click at [380, 259] on div "1p Ko mājas lapā ievieto ar šādu tagu? <input size=30> Tekstu Pogu Ievades lodz…" at bounding box center [317, 183] width 513 height 194
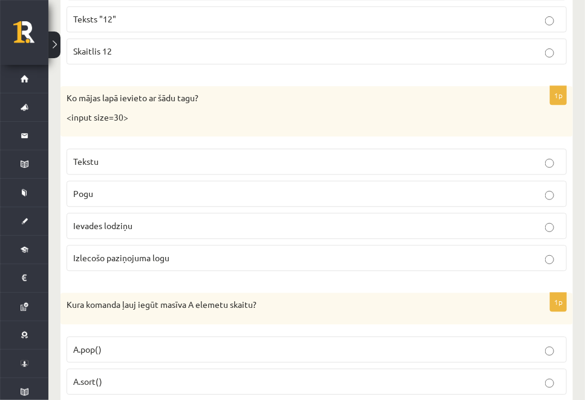
click at [152, 219] on p "Ievades lodziņu" at bounding box center [316, 225] width 487 height 13
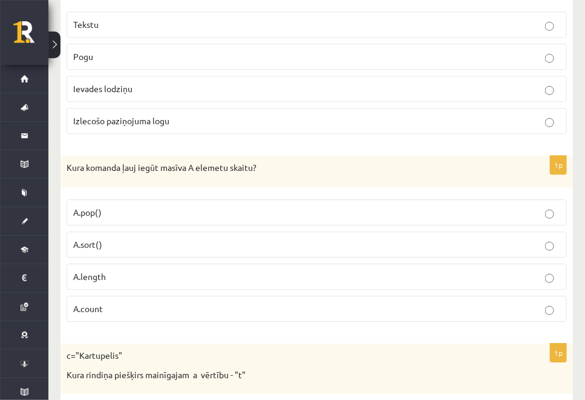
scroll to position [2485, 0]
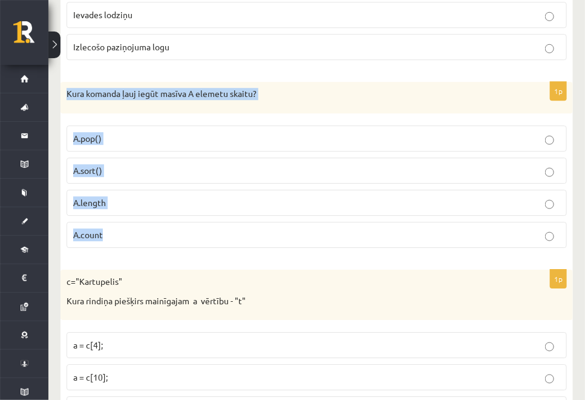
drag, startPoint x: 61, startPoint y: 68, endPoint x: 126, endPoint y: 211, distance: 157.1
click at [126, 211] on div "1p Kura komanda ļauj iegūt masīva A elemetu skaitu? A.pop() A.sort() A.length A…" at bounding box center [317, 170] width 513 height 176
click at [140, 190] on label "A.length" at bounding box center [317, 203] width 501 height 26
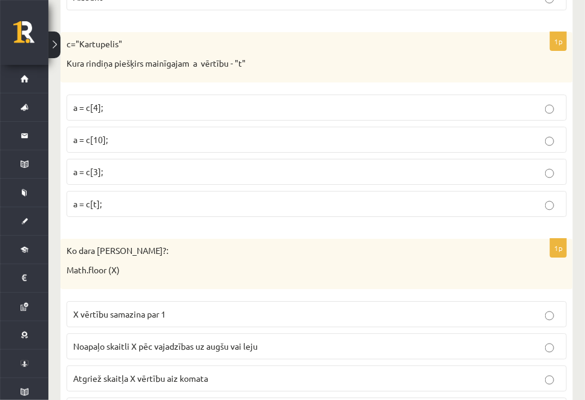
scroll to position [2723, 0]
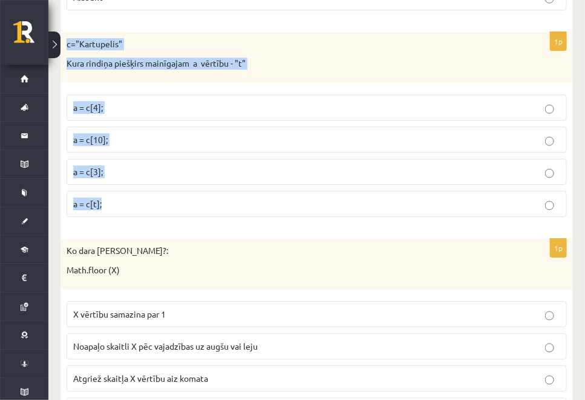
drag, startPoint x: 62, startPoint y: 23, endPoint x: 126, endPoint y: 190, distance: 178.8
click at [126, 190] on div "1p c="Kartupelis" Kura rindiņa piešķirs mainīgajam a vērtību - "t" a = c[4]; a …" at bounding box center [317, 129] width 513 height 194
click at [128, 201] on fieldset "a = c[4]; a = c[10]; a = c[3]; a = c[t];" at bounding box center [317, 154] width 501 height 132
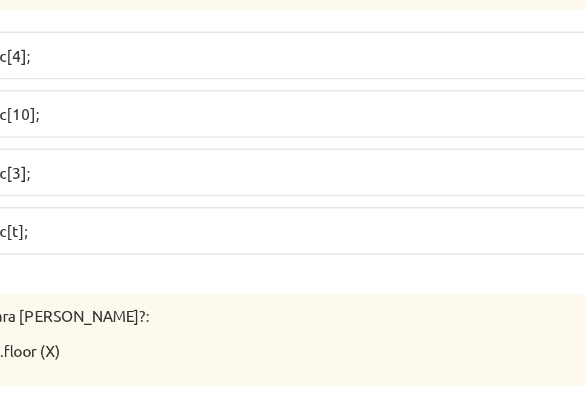
scroll to position [2726, 0]
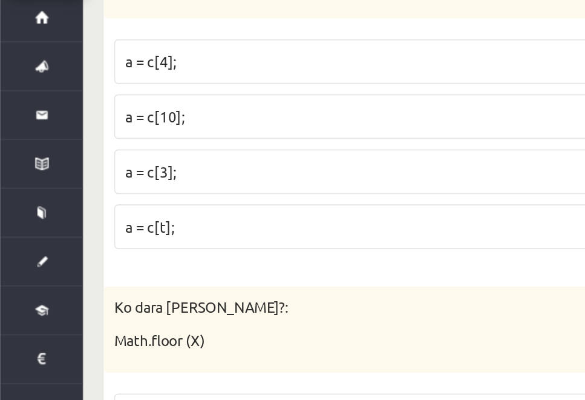
click at [92, 163] on span "a = c[3];" at bounding box center [88, 168] width 30 height 11
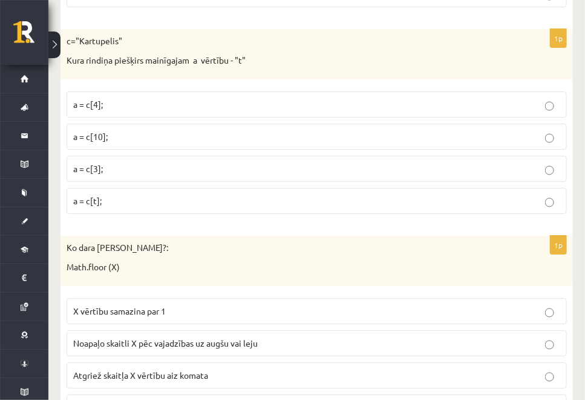
click at [291, 305] on p "X vērtību samazina par 1" at bounding box center [316, 311] width 487 height 13
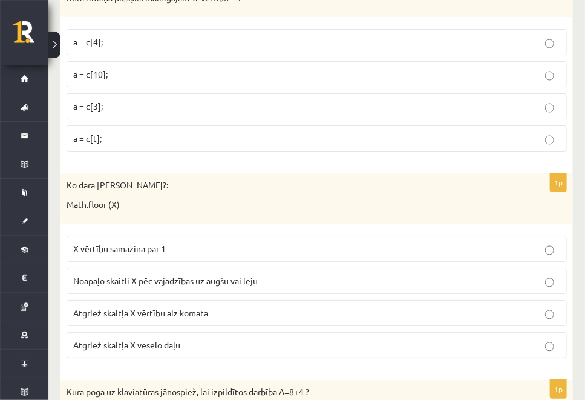
scroll to position [2790, 0]
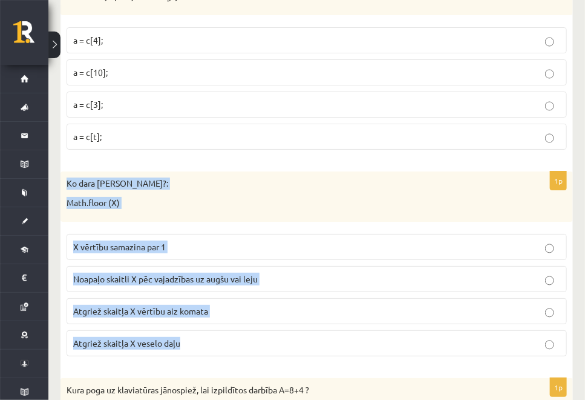
drag, startPoint x: 65, startPoint y: 160, endPoint x: 186, endPoint y: 321, distance: 201.9
click at [186, 321] on div "1p Ko dara koda rindiņa?: Math.floor (X) X vērtību samazina par 1 Noapaļo skait…" at bounding box center [317, 268] width 513 height 194
click at [258, 197] on p "Math.floor (X)" at bounding box center [287, 203] width 440 height 12
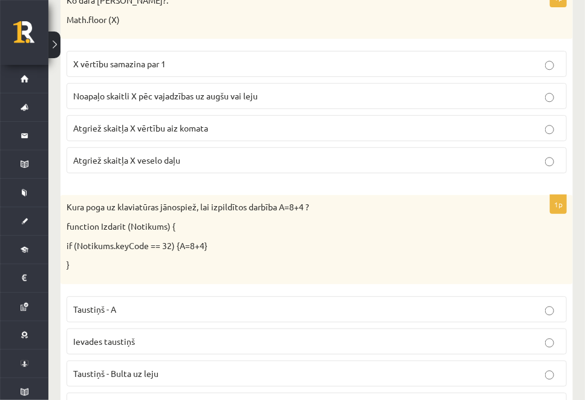
scroll to position [2973, 0]
click at [195, 153] on p "Atgriež skaitļa X veselo daļu" at bounding box center [316, 159] width 487 height 13
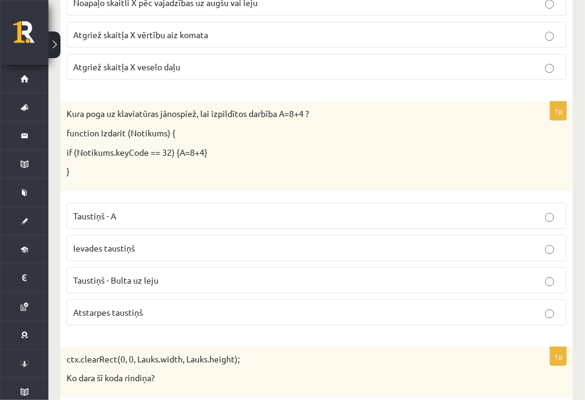
scroll to position [3110, 0]
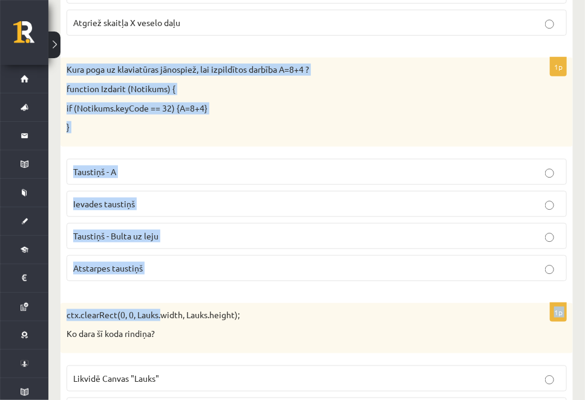
drag, startPoint x: 67, startPoint y: 45, endPoint x: 159, endPoint y: 276, distance: 249.1
click at [159, 276] on form "1p Ja Javascript Canvas izmērs ir 400,400, vai var uzzīmēt apli ar centru 430,4…" at bounding box center [317, 315] width 489 height 6309
drag, startPoint x: 159, startPoint y: 276, endPoint x: 140, endPoint y: 263, distance: 23.5
click at [140, 263] on fieldset "Taustiņš - A Ievades taustiņš Taustiņš - Bulta uz leju Atstarpes taustiņš" at bounding box center [317, 219] width 501 height 132
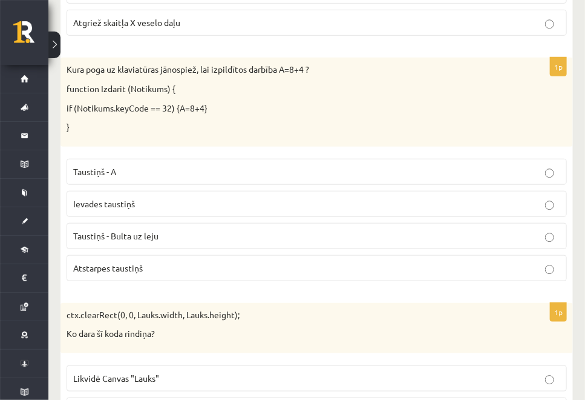
drag, startPoint x: 140, startPoint y: 263, endPoint x: 214, endPoint y: 277, distance: 75.2
click at [214, 277] on form "1p Ja Javascript Canvas izmērs ir 400,400, vai var uzzīmēt apli ar centru 430,4…" at bounding box center [317, 315] width 489 height 6309
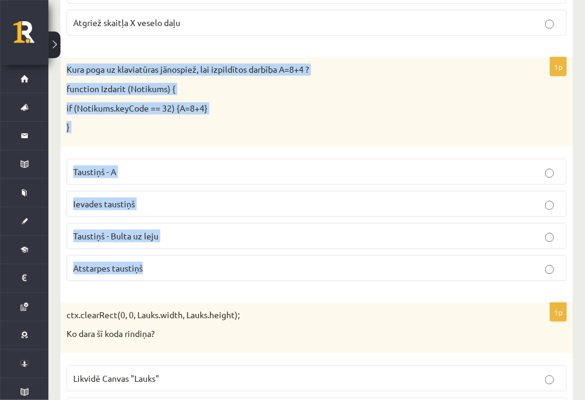
drag, startPoint x: 64, startPoint y: 48, endPoint x: 150, endPoint y: 245, distance: 215.3
click at [150, 245] on div "1p Kura poga uz klaviatūras jānospiež, lai izpildītos darbība A=8+4 ? function …" at bounding box center [317, 174] width 513 height 232
click at [433, 121] on p "}" at bounding box center [287, 127] width 440 height 12
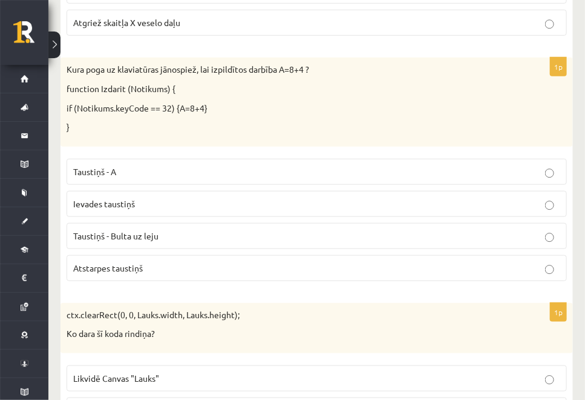
click at [211, 262] on p "Atstarpes taustiņš" at bounding box center [316, 268] width 487 height 13
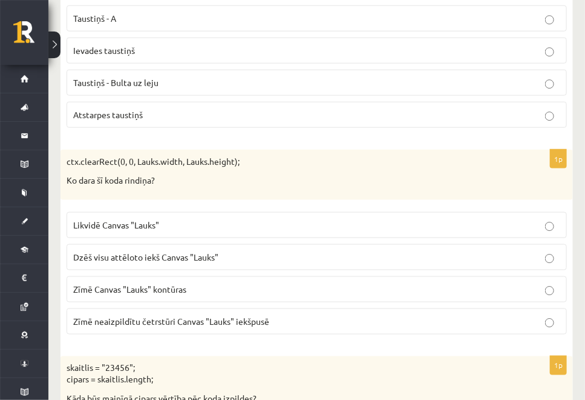
scroll to position [3268, 0]
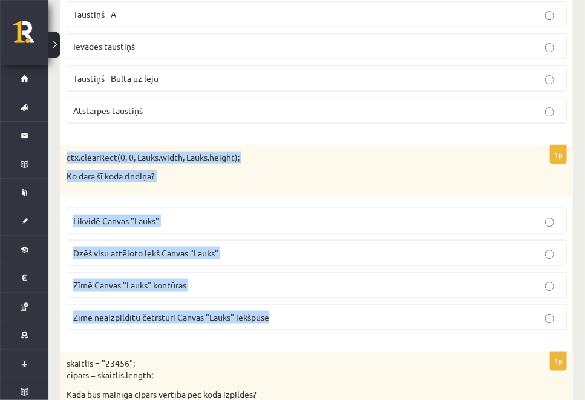
drag, startPoint x: 64, startPoint y: 131, endPoint x: 277, endPoint y: 305, distance: 274.9
click at [277, 305] on div "1p ctx.clearRect(0, 0, Lauks.width, Lauks.height); Ko dara šī koda rindiņa? Lik…" at bounding box center [317, 242] width 513 height 194
click at [386, 315] on div "1p ctx.clearRect(0, 0, Lauks.width, Lauks.height); Ko dara šī koda rindiņa? Lik…" at bounding box center [317, 242] width 513 height 194
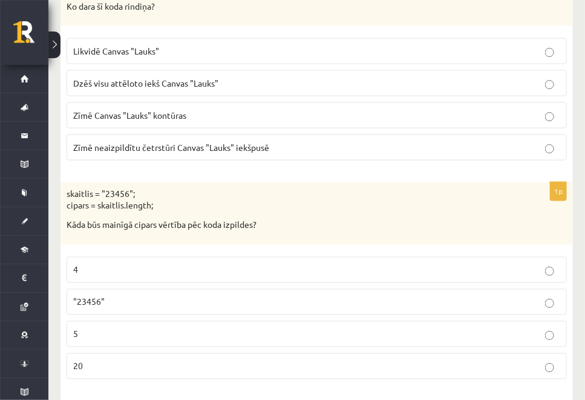
scroll to position [3446, 0]
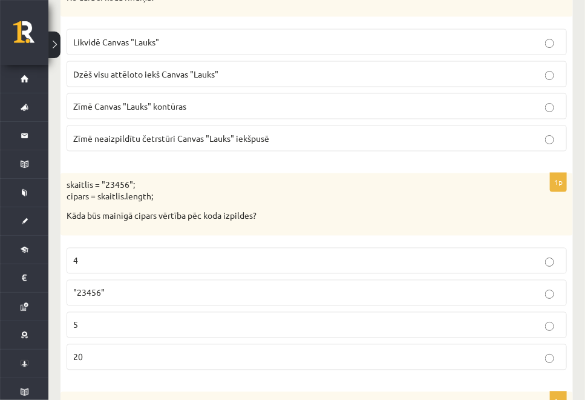
click at [197, 68] on span "Dzēš visu attēloto iekš Canvas "Lauks"" at bounding box center [145, 73] width 145 height 11
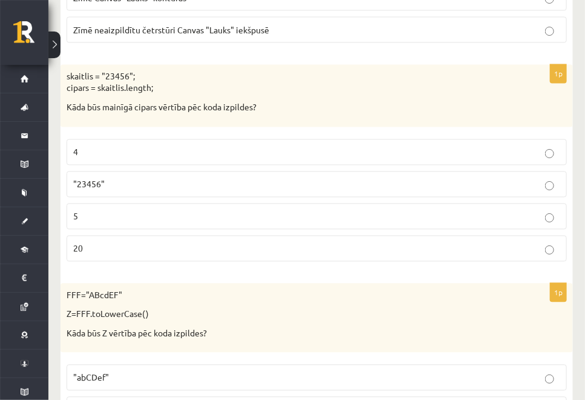
scroll to position [3560, 0]
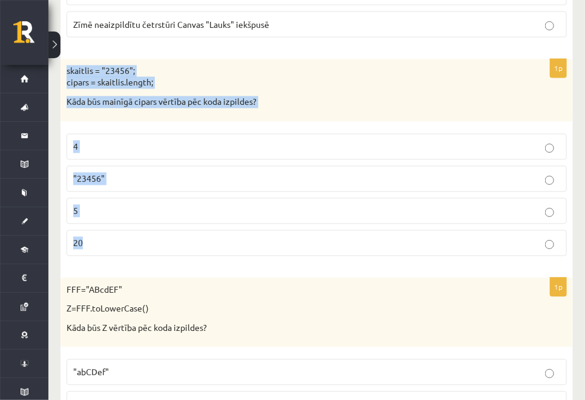
drag, startPoint x: 67, startPoint y: 39, endPoint x: 104, endPoint y: 213, distance: 176.9
click at [104, 213] on div "1p skaitlis = "23456"; cipars = skaitlis.length; Kāda būs mainīgā cipars vērtīb…" at bounding box center [317, 162] width 513 height 206
click at [344, 71] on div "skaitlis = "23456"; cipars = skaitlis.length; Kāda būs mainīgā cipars vērtība p…" at bounding box center [317, 90] width 513 height 62
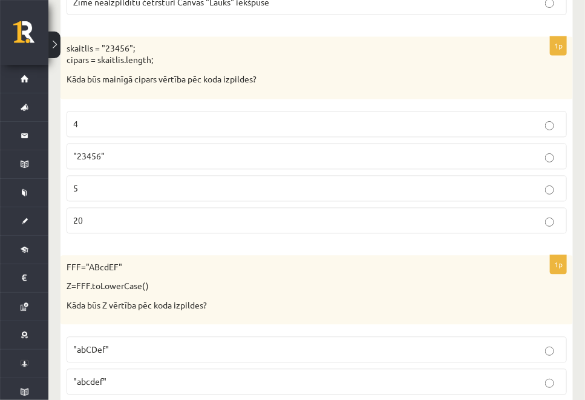
scroll to position [3582, 0]
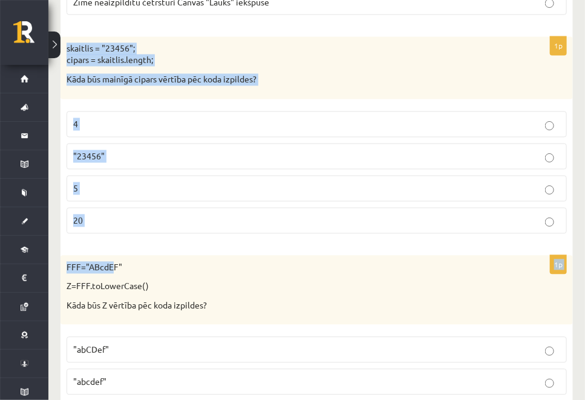
drag, startPoint x: 63, startPoint y: 22, endPoint x: 109, endPoint y: 226, distance: 208.6
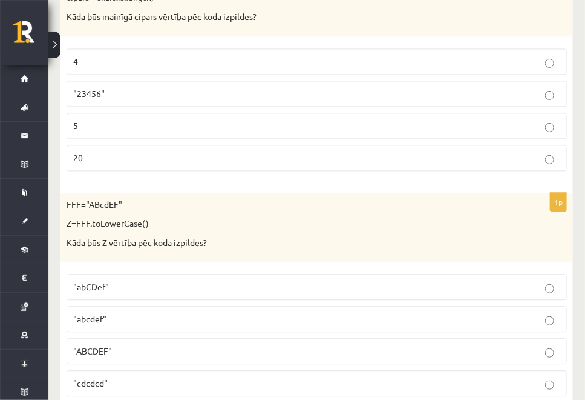
scroll to position [3646, 0]
click at [317, 112] on label "5" at bounding box center [317, 125] width 501 height 26
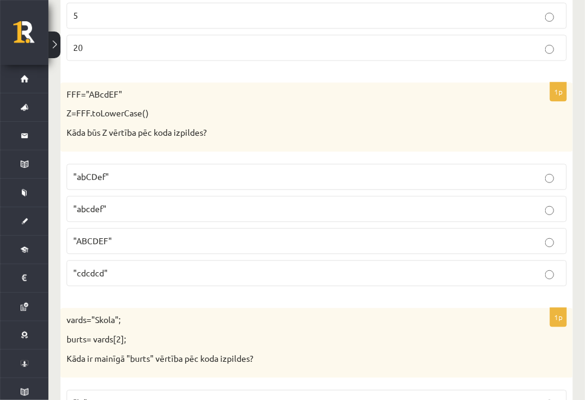
scroll to position [3766, 0]
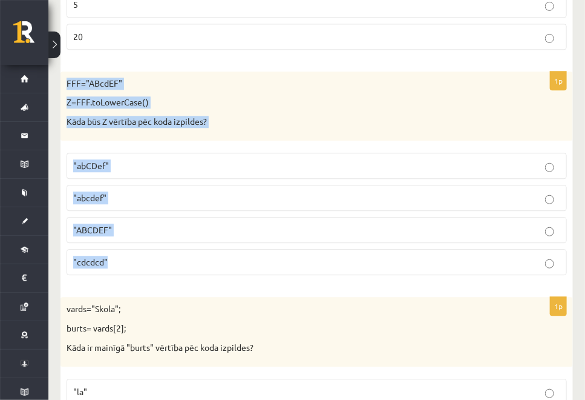
drag, startPoint x: 65, startPoint y: 53, endPoint x: 118, endPoint y: 237, distance: 191.4
click at [118, 237] on div "1p FFF="ABcdEF" Z=FFF.toLowerCase() Kāda būs Z vērtība pēc koda izpildes? "abCD…" at bounding box center [317, 178] width 513 height 214
click at [252, 104] on div "FFF="ABcdEF" Z=FFF.toLowerCase() Kāda būs Z vērtība pēc koda izpildes?" at bounding box center [317, 106] width 513 height 70
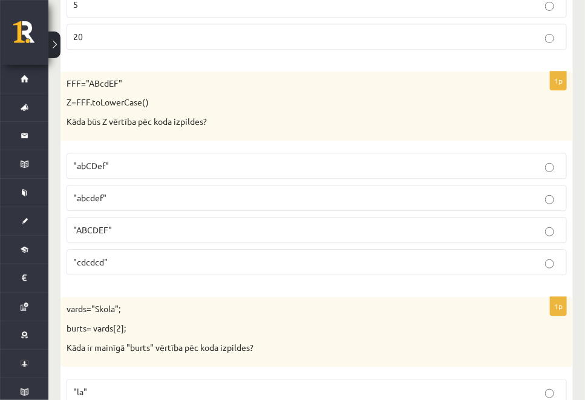
click at [145, 191] on p ""abcdef"" at bounding box center [316, 197] width 487 height 13
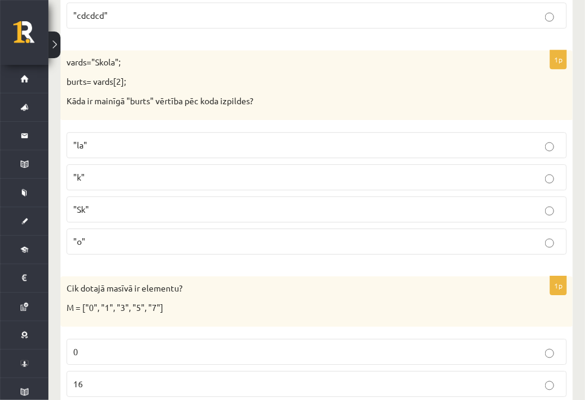
scroll to position [4014, 0]
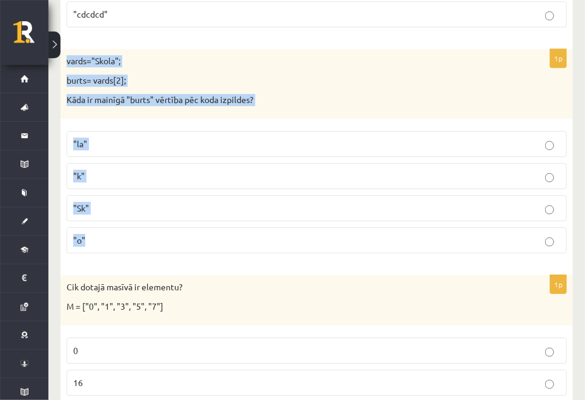
drag, startPoint x: 59, startPoint y: 25, endPoint x: 107, endPoint y: 212, distance: 192.7
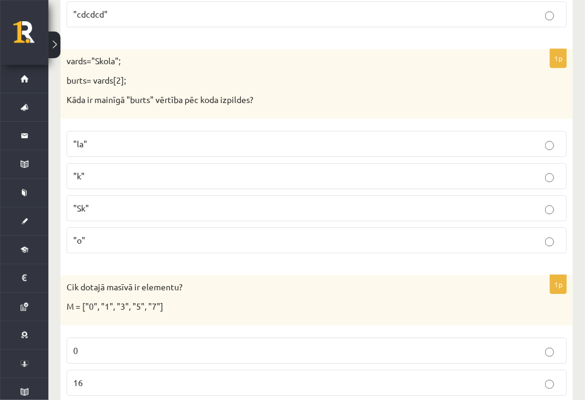
click at [156, 234] on p ""o"" at bounding box center [316, 240] width 487 height 13
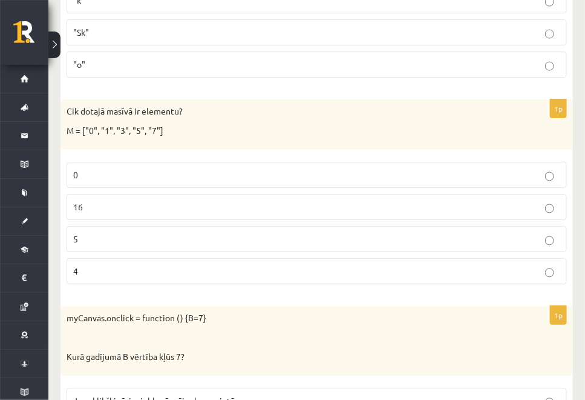
scroll to position [4190, 0]
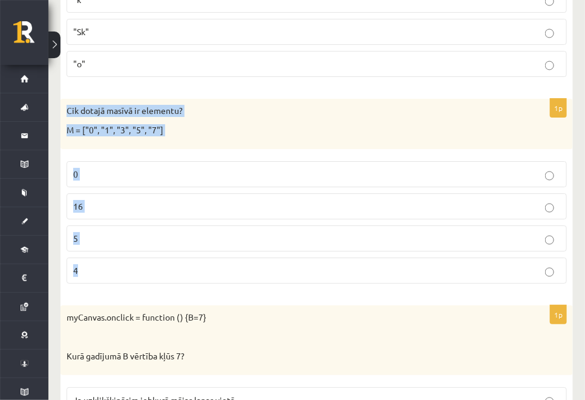
drag, startPoint x: 62, startPoint y: 79, endPoint x: 84, endPoint y: 239, distance: 161.3
click at [84, 239] on div "1p Cik dotajā masīvā ir elementu? M = ["0", "1", "3", "5", "7"] 0 16 5 4" at bounding box center [317, 196] width 513 height 194
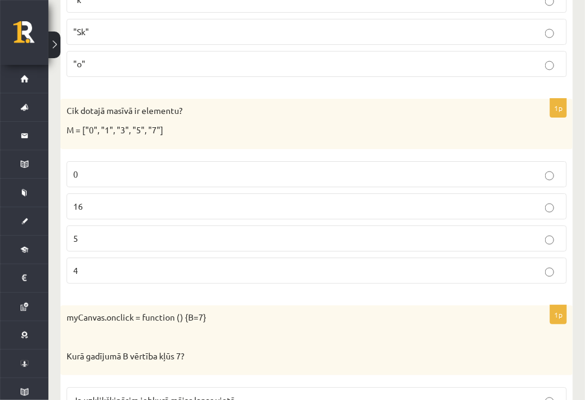
click at [166, 232] on p "5" at bounding box center [316, 238] width 487 height 13
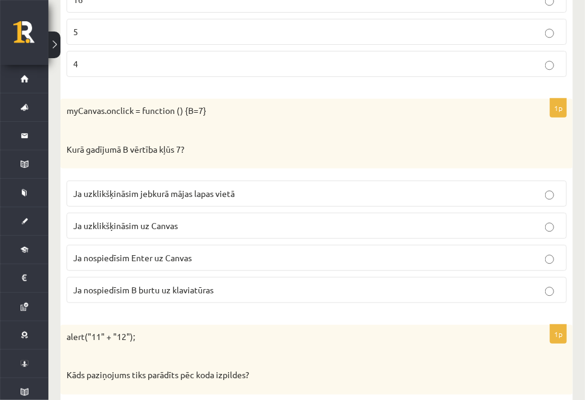
scroll to position [4397, 0]
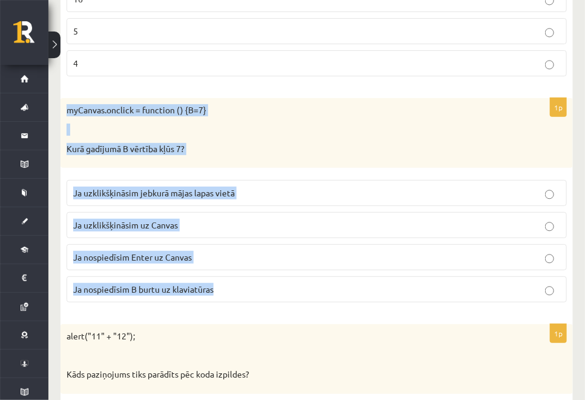
drag, startPoint x: 63, startPoint y: 73, endPoint x: 217, endPoint y: 259, distance: 242.1
click at [217, 259] on div "1p myCanvas.onclick = function () {B=7} Kurā gadījumā B vērtība kļūs 7? Ja uzkl…" at bounding box center [317, 205] width 513 height 214
click at [480, 124] on p at bounding box center [287, 130] width 440 height 12
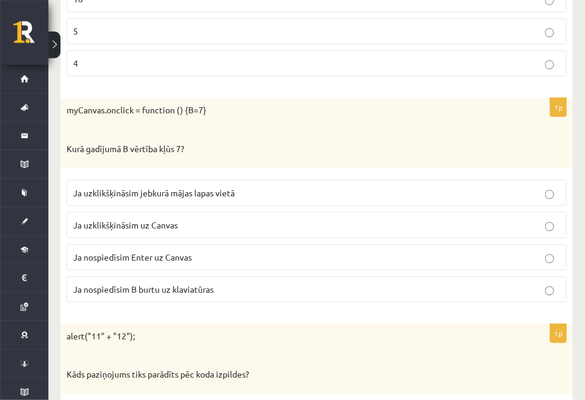
click at [175, 212] on label "Ja uzklikšķināsim uz Canvas" at bounding box center [317, 225] width 501 height 26
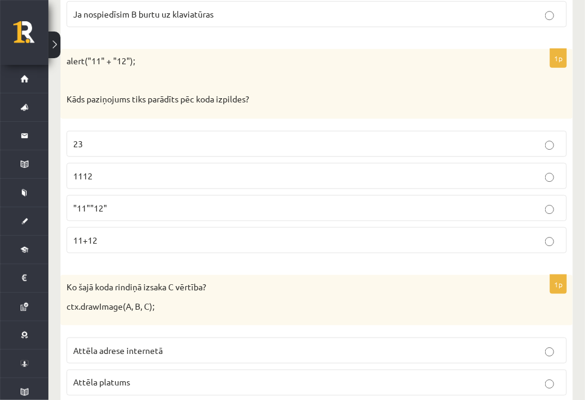
scroll to position [4681, 0]
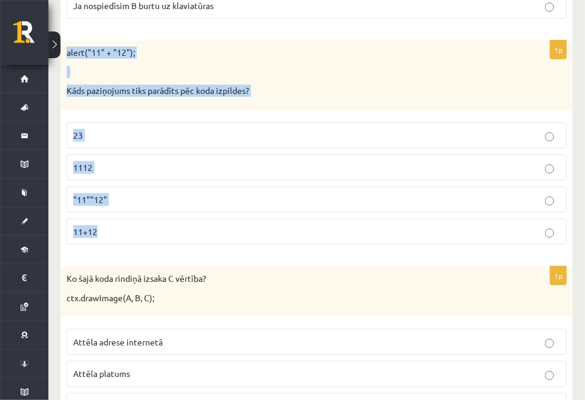
drag, startPoint x: 68, startPoint y: 19, endPoint x: 104, endPoint y: 202, distance: 186.3
click at [104, 202] on div "1p alert("11" + "12"); Kāds paziņojums tiks parādīts pēc koda izpildes? 23 1112…" at bounding box center [317, 148] width 513 height 214
click at [330, 55] on div "alert("11" + "12"); Kāds paziņojums tiks parādīts pēc koda izpildes?" at bounding box center [317, 76] width 513 height 70
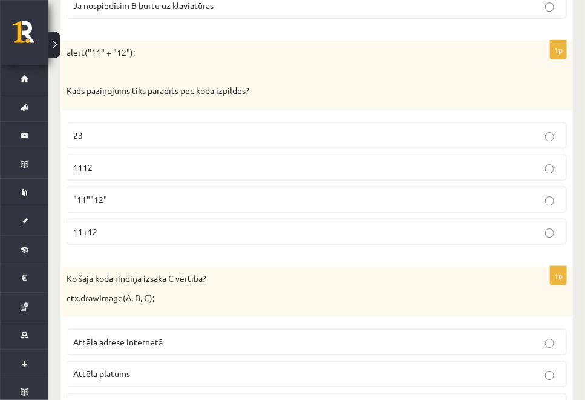
click at [128, 161] on p "1112" at bounding box center [316, 167] width 487 height 13
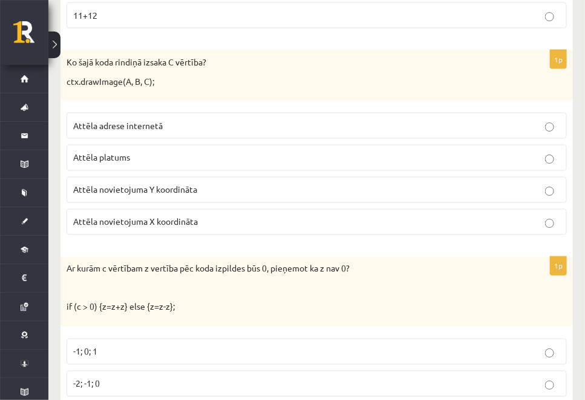
scroll to position [4898, 0]
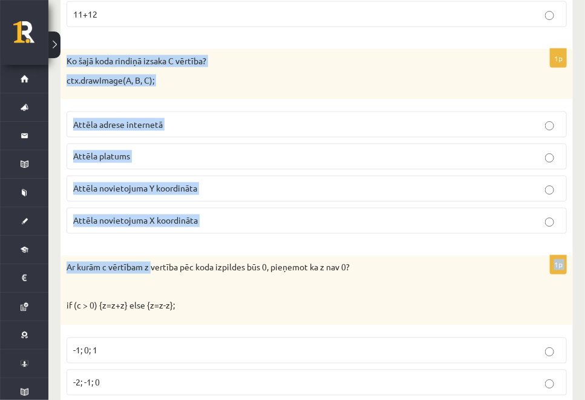
drag, startPoint x: 66, startPoint y: 25, endPoint x: 175, endPoint y: 210, distance: 214.4
click at [175, 210] on div "1p Ko šajā koda rindiņā izsaka C vērtība? ctx.drawImage(A, B, C); Attēla adrese…" at bounding box center [317, 146] width 513 height 194
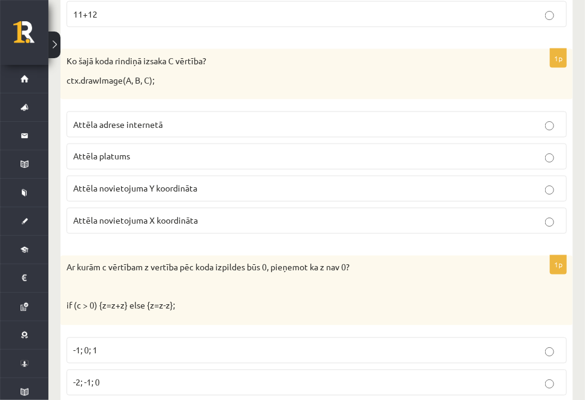
click at [211, 206] on div "1p Ko šajā koda rindiņā izsaka C vērtība? ctx.drawImage(A, B, C); Attēla adrese…" at bounding box center [317, 146] width 513 height 194
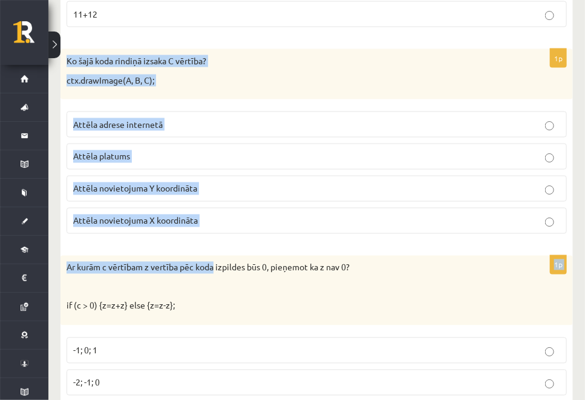
drag, startPoint x: 68, startPoint y: 24, endPoint x: 216, endPoint y: 231, distance: 254.8
drag, startPoint x: 216, startPoint y: 231, endPoint x: 200, endPoint y: 202, distance: 32.8
click at [200, 208] on label "Attēla novietojuma X koordināta" at bounding box center [317, 221] width 501 height 26
drag, startPoint x: 200, startPoint y: 202, endPoint x: 167, endPoint y: 201, distance: 33.3
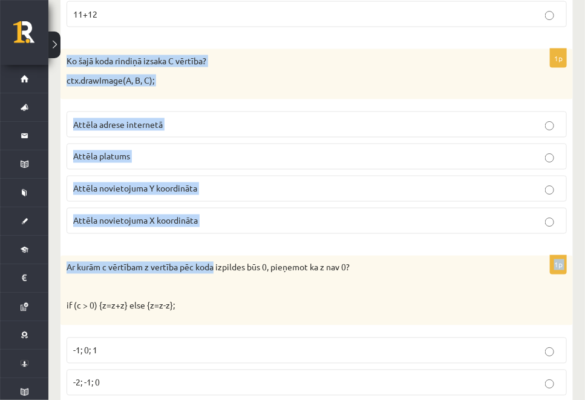
click at [167, 208] on label "Attēla novietojuma X koordināta" at bounding box center [317, 221] width 501 height 26
drag, startPoint x: 67, startPoint y: 29, endPoint x: 208, endPoint y: 185, distance: 210.5
click at [208, 185] on div "1p Ko šajā koda rindiņā izsaka C vērtība? ctx.drawImage(A, B, C); Attēla adrese…" at bounding box center [317, 146] width 513 height 194
click at [310, 206] on div "1p Ko šajā koda rindiņā izsaka C vērtība? ctx.drawImage(A, B, C); Attēla adrese…" at bounding box center [317, 146] width 513 height 194
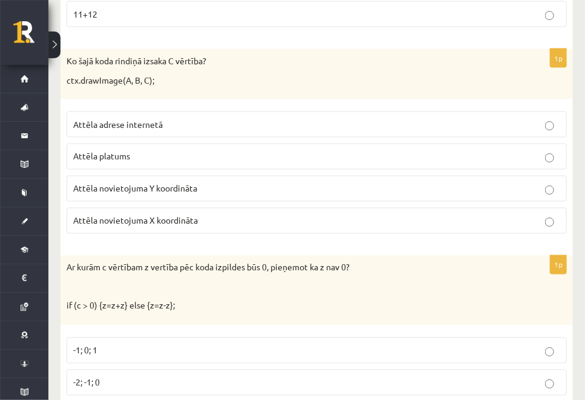
click at [248, 182] on p "Attēla novietojuma Y koordināta" at bounding box center [316, 188] width 487 height 13
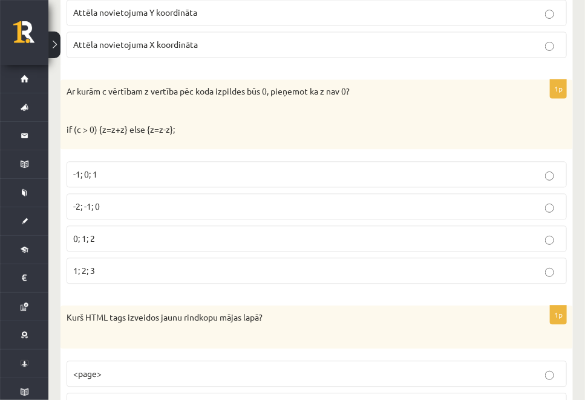
scroll to position [5078, 0]
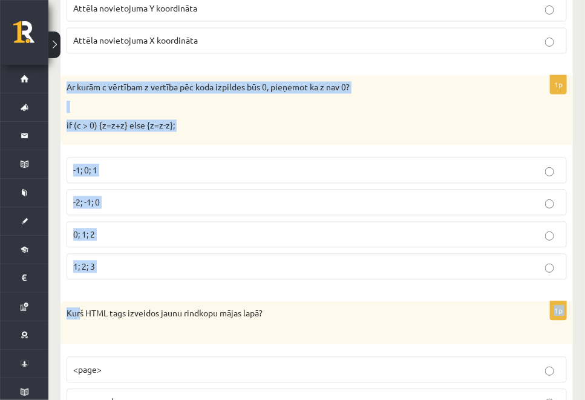
drag, startPoint x: 64, startPoint y: 50, endPoint x: 81, endPoint y: 261, distance: 212.0
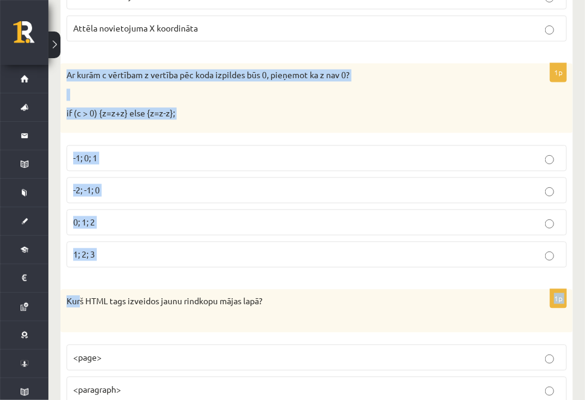
scroll to position [5094, 0]
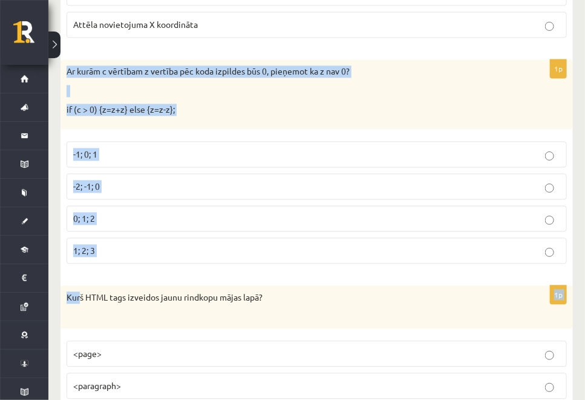
click at [123, 238] on div "1p Ar kurām c vērtībam z vertība pēc koda izpildes būs 0, pieņemot ka z nav 0? …" at bounding box center [317, 166] width 513 height 214
drag, startPoint x: 65, startPoint y: 36, endPoint x: 110, endPoint y: 208, distance: 177.7
click at [110, 208] on div "1p Ar kurām c vērtībam z vertība pēc koda izpildes būs 0, pieņemot ka z nav 0? …" at bounding box center [317, 166] width 513 height 214
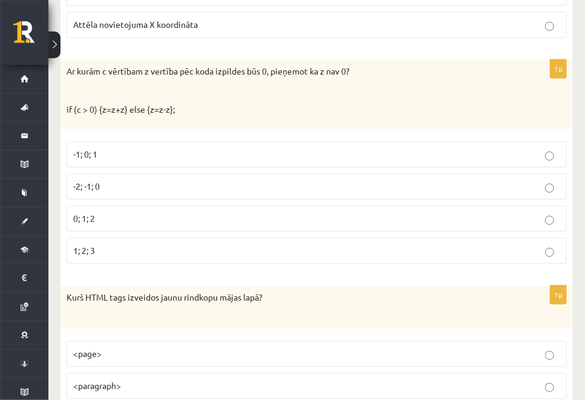
click at [97, 180] on span "-2; -1; 0" at bounding box center [86, 185] width 27 height 11
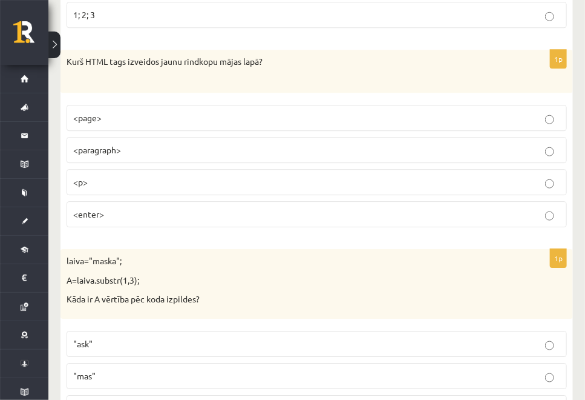
scroll to position [5331, 0]
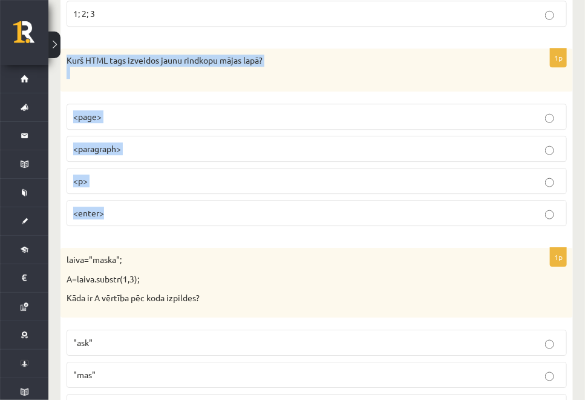
drag, startPoint x: 63, startPoint y: 25, endPoint x: 127, endPoint y: 187, distance: 174.5
click at [127, 187] on div "1p Kurš HTML tags izveidos jaunu rindkopu mājas lapā? <page> <paragraph> <p> <e…" at bounding box center [317, 141] width 513 height 187
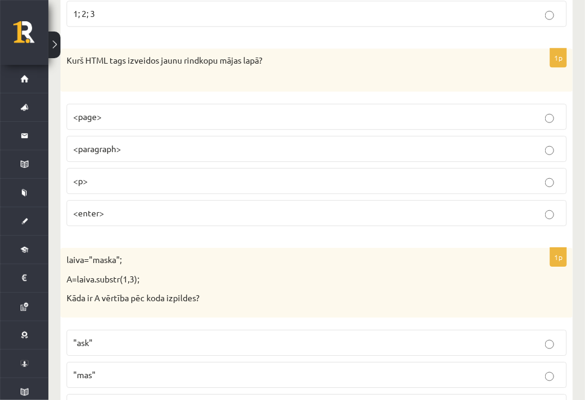
click at [291, 174] on p "<p>" at bounding box center [316, 180] width 487 height 13
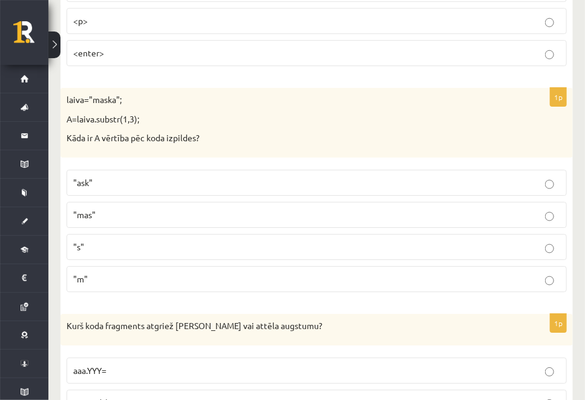
scroll to position [5497, 0]
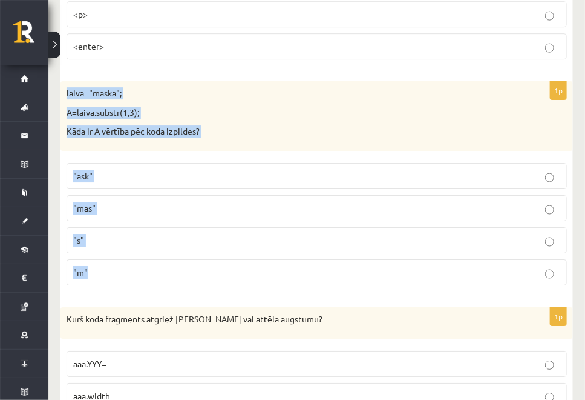
drag, startPoint x: 66, startPoint y: 53, endPoint x: 135, endPoint y: 231, distance: 190.3
click at [135, 231] on div "1p laiva="maska"; A=laiva.substr(1,3); Kāda ir A vērtība pēc koda izpildes? "as…" at bounding box center [317, 188] width 513 height 214
click at [131, 170] on p ""ask"" at bounding box center [316, 176] width 487 height 13
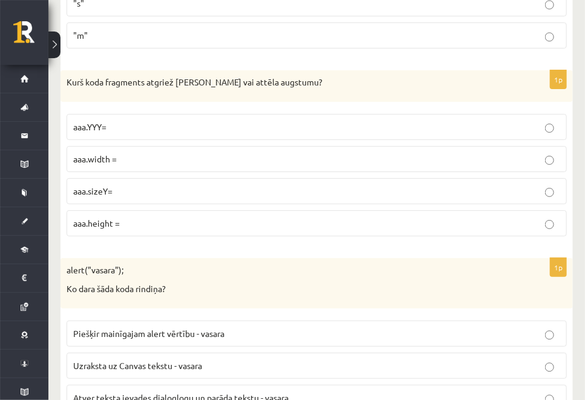
scroll to position [5738, 0]
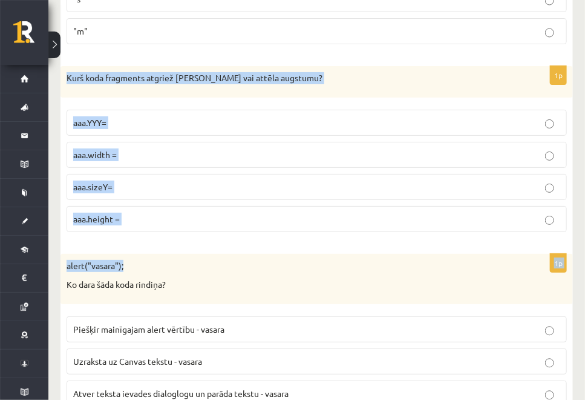
drag, startPoint x: 64, startPoint y: 43, endPoint x: 143, endPoint y: 216, distance: 190.2
click at [137, 196] on fieldset "aaa.YYY= aaa.width = aaa.sizeY= aaa.height =" at bounding box center [317, 170] width 501 height 132
drag, startPoint x: 67, startPoint y: 24, endPoint x: 128, endPoint y: 179, distance: 166.4
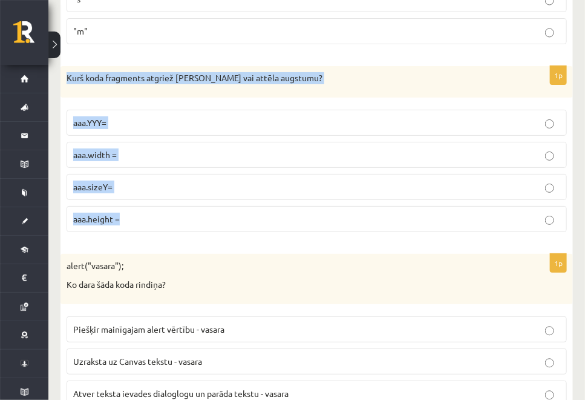
click at [152, 213] on p "aaa.height =" at bounding box center [316, 219] width 487 height 13
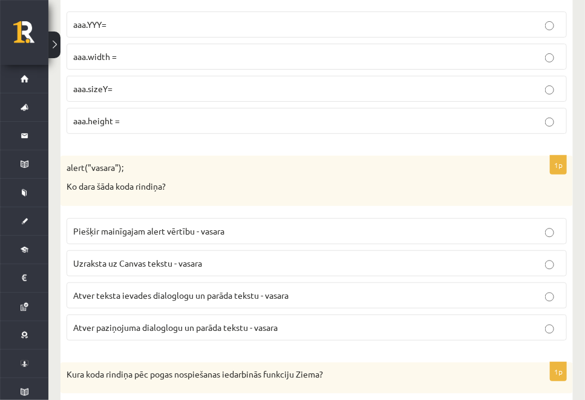
scroll to position [5910, 0]
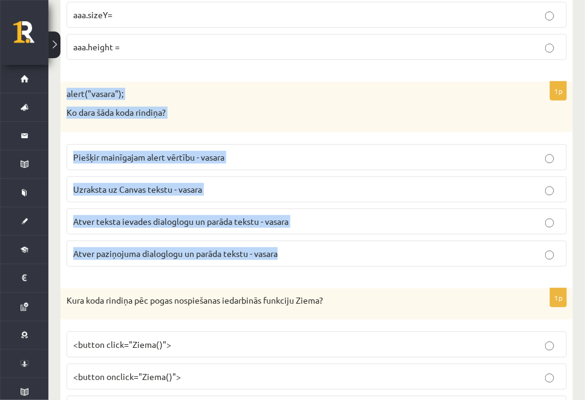
drag, startPoint x: 67, startPoint y: 49, endPoint x: 299, endPoint y: 213, distance: 283.7
click at [299, 213] on div "1p alert("vasara"); Ko dara šāda koda rindiņa? Piešķir mainīgajam alert vērtību…" at bounding box center [317, 179] width 513 height 194
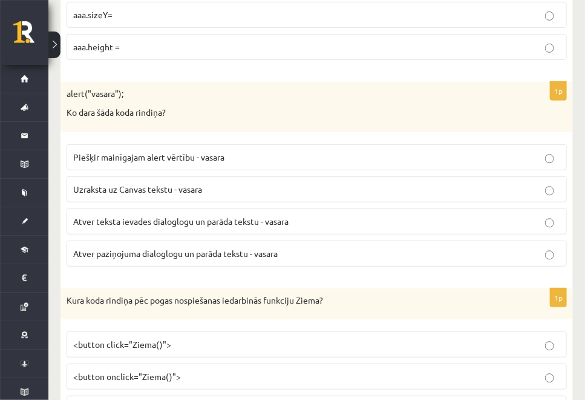
click at [309, 247] on p "Atver paziņojuma dialoglogu un parāda tekstu - vasara" at bounding box center [316, 253] width 487 height 13
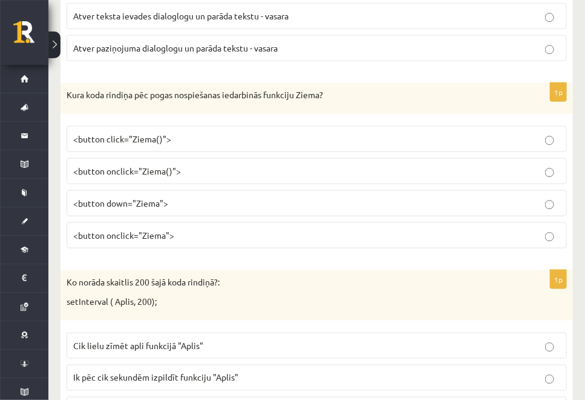
scroll to position [6118, 0]
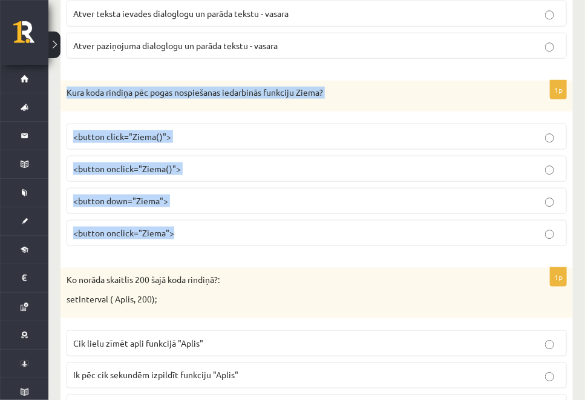
drag, startPoint x: 65, startPoint y: 50, endPoint x: 210, endPoint y: 190, distance: 202.1
click at [210, 190] on div "1p Kura koda rindiņa pēc pogas nospiešanas iedarbinās funkciju Ziema? <button c…" at bounding box center [317, 169] width 513 height 176
click at [226, 162] on p "<button onclick="Ziema()">" at bounding box center [316, 168] width 487 height 13
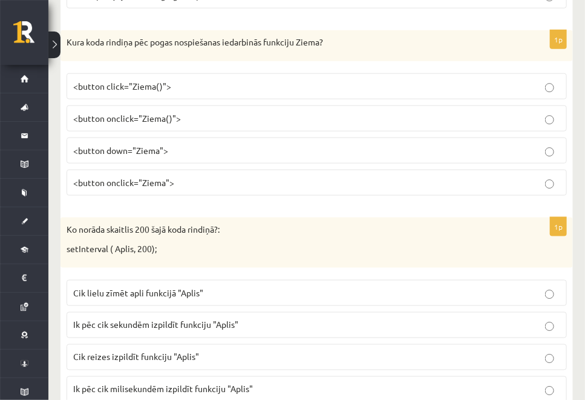
scroll to position [6170, 0]
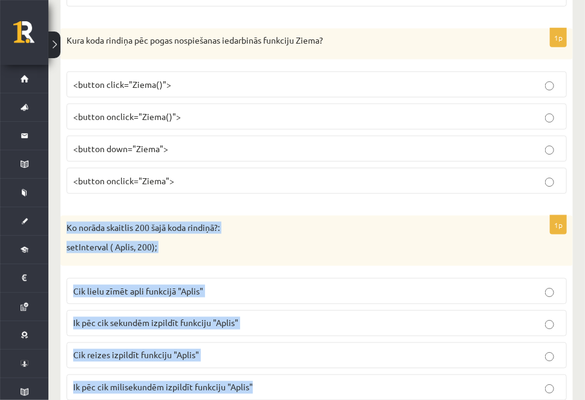
drag, startPoint x: 65, startPoint y: 182, endPoint x: 279, endPoint y: 432, distance: 328.9
drag, startPoint x: 279, startPoint y: 432, endPoint x: 266, endPoint y: 394, distance: 40.2
click at [229, 374] on label "Ik pēc cik milisekundēm izpildīt funkciju "Aplis"" at bounding box center [317, 387] width 501 height 26
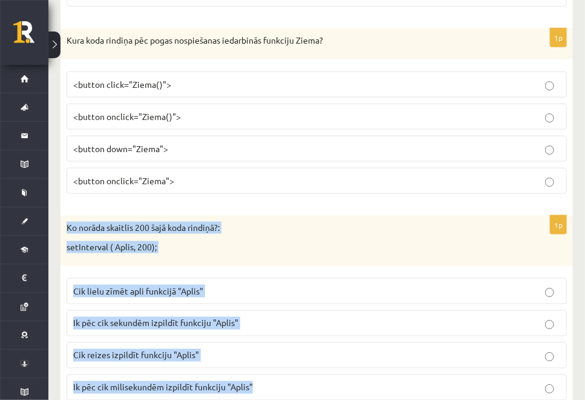
drag, startPoint x: 88, startPoint y: 196, endPoint x: 263, endPoint y: 340, distance: 227.1
click at [461, 222] on p "Ko norāda skaitlis 200 šajā koda rindiņā?:" at bounding box center [287, 228] width 440 height 12
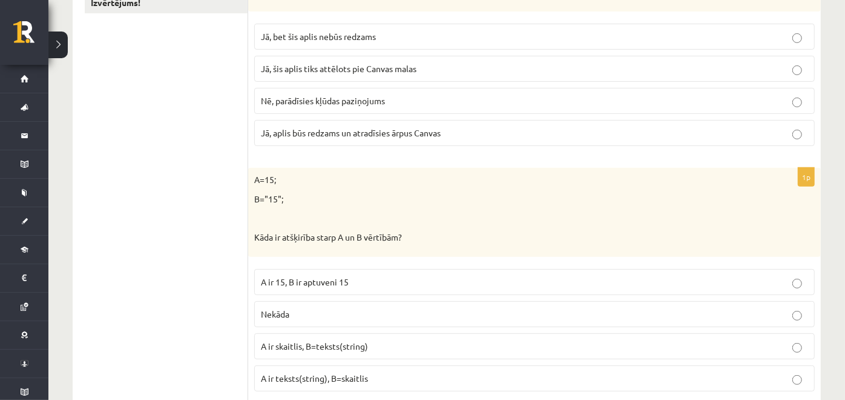
scroll to position [0, 0]
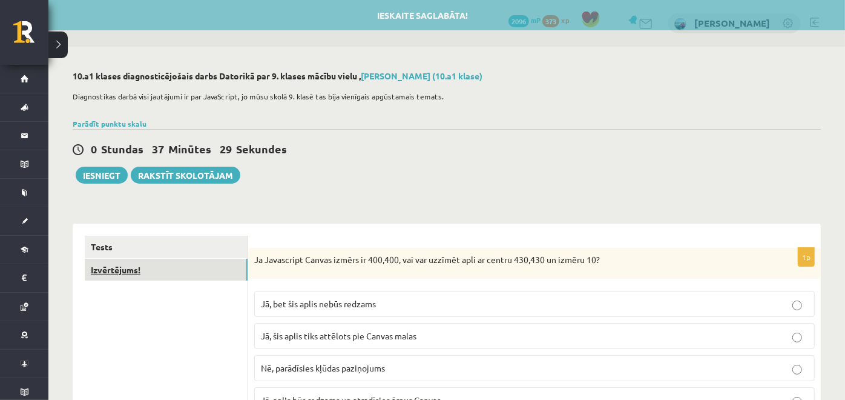
click at [107, 274] on link "Izvērtējums!" at bounding box center [166, 270] width 163 height 22
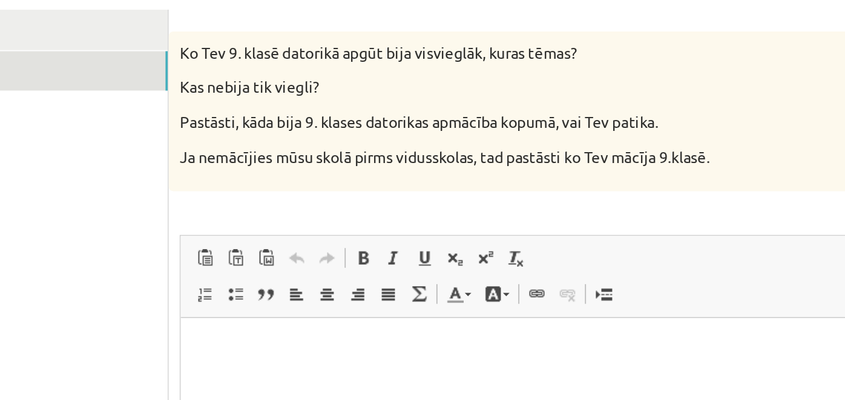
scroll to position [183, 0]
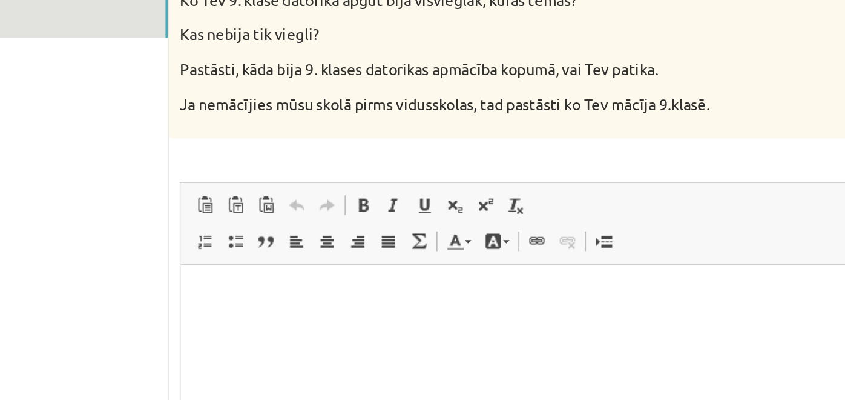
click at [209, 301] on html at bounding box center [459, 283] width 559 height 37
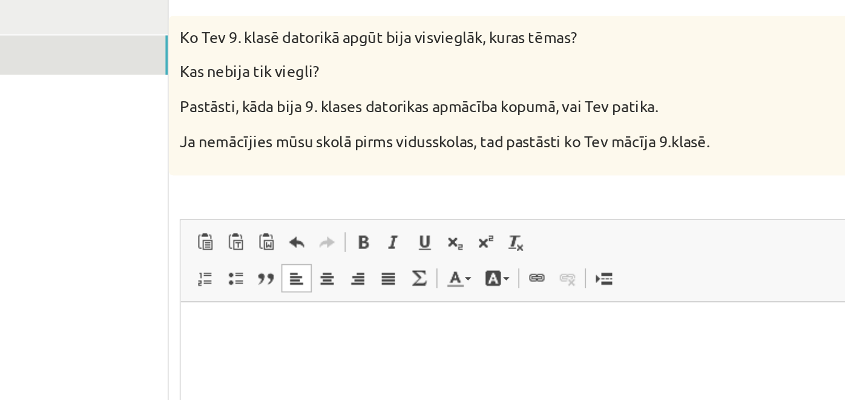
click at [211, 311] on html at bounding box center [459, 320] width 559 height 37
click at [223, 330] on body "********* **" at bounding box center [460, 330] width 535 height 33
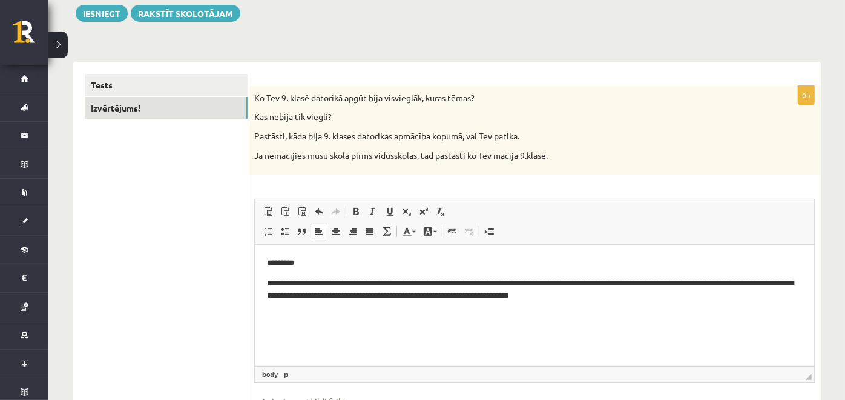
scroll to position [162, 0]
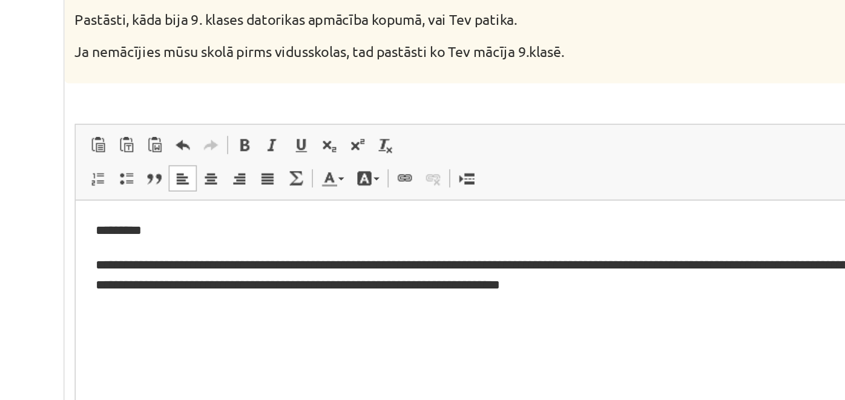
click at [351, 254] on p "**********" at bounding box center [356, 245] width 536 height 25
click at [344, 251] on p "**********" at bounding box center [356, 245] width 536 height 25
click at [458, 254] on p "**********" at bounding box center [356, 245] width 536 height 25
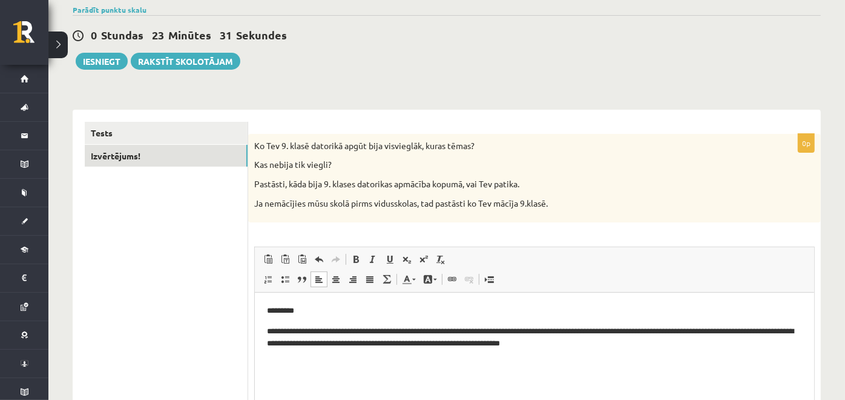
scroll to position [113, 0]
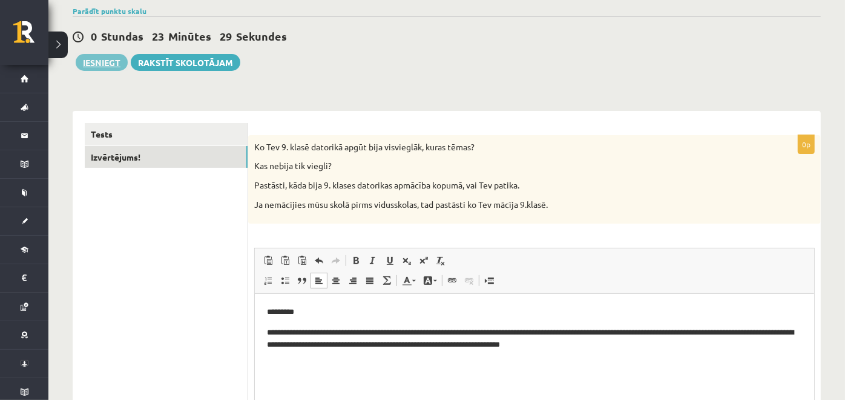
click at [98, 54] on button "Iesniegt" at bounding box center [102, 62] width 52 height 17
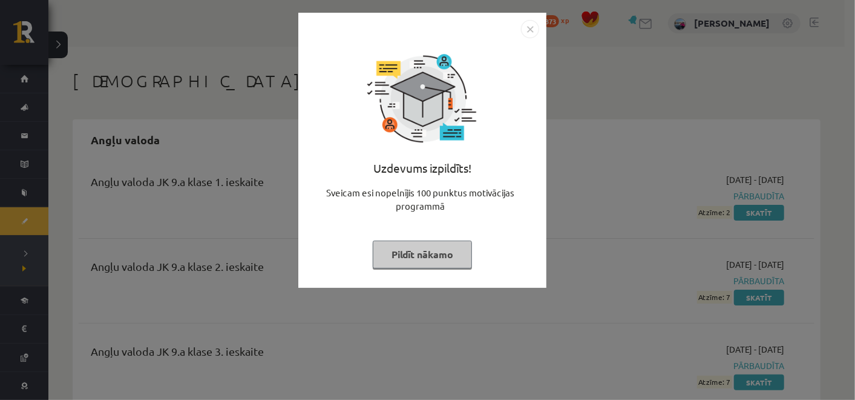
click at [420, 250] on button "Pildīt nākamo" at bounding box center [422, 254] width 99 height 28
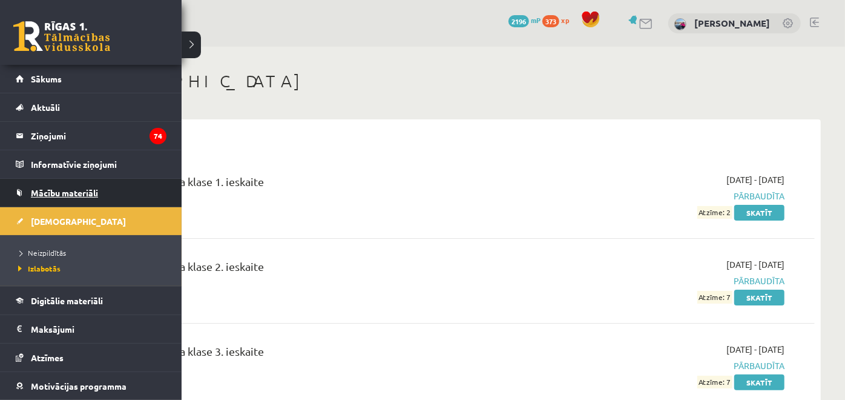
click at [49, 197] on link "Mācību materiāli" at bounding box center [91, 193] width 151 height 28
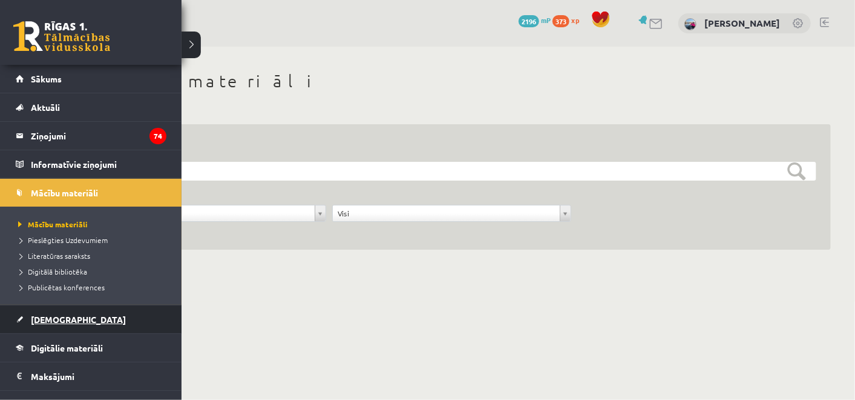
click at [57, 316] on span "[DEMOGRAPHIC_DATA]" at bounding box center [78, 319] width 95 height 11
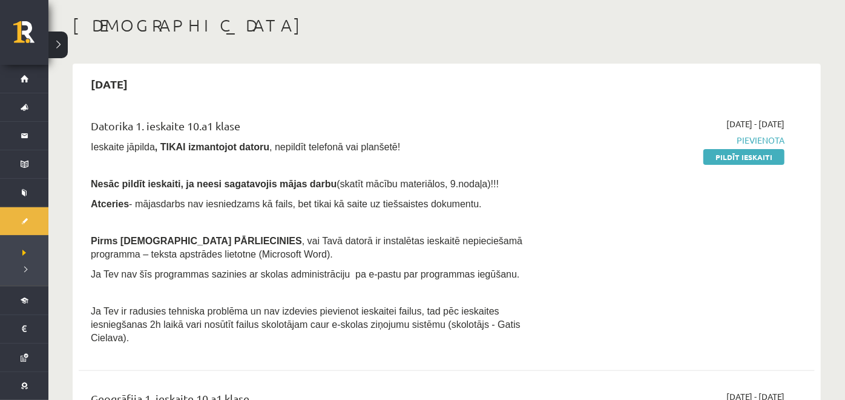
scroll to position [55, 0]
